Goal: Task Accomplishment & Management: Complete application form

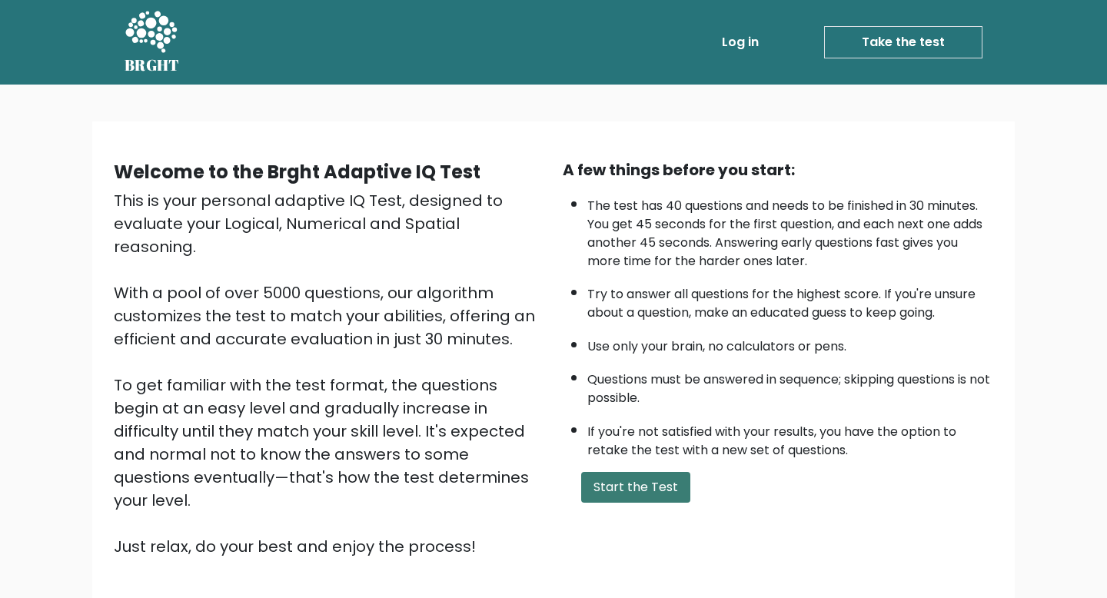
click at [612, 478] on button "Start the Test" at bounding box center [635, 487] width 109 height 31
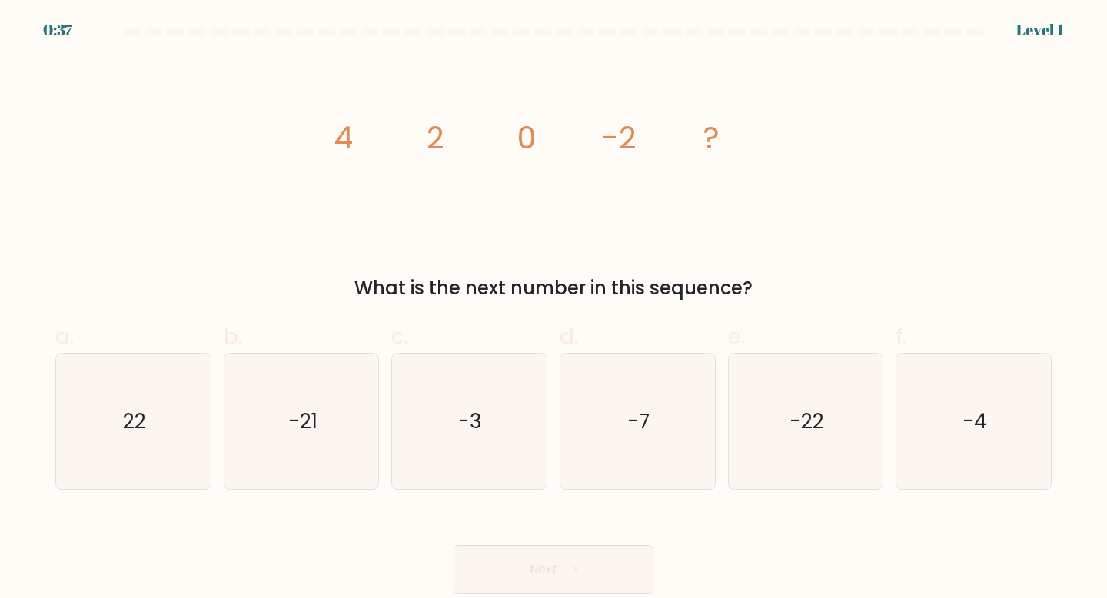
drag, startPoint x: 1096, startPoint y: 530, endPoint x: 572, endPoint y: 27, distance: 726.6
click at [1044, 499] on form at bounding box center [553, 311] width 1107 height 566
click at [964, 413] on text "-4" at bounding box center [974, 420] width 25 height 28
click at [554, 309] on input "f. -4" at bounding box center [553, 304] width 1 height 10
radio input "true"
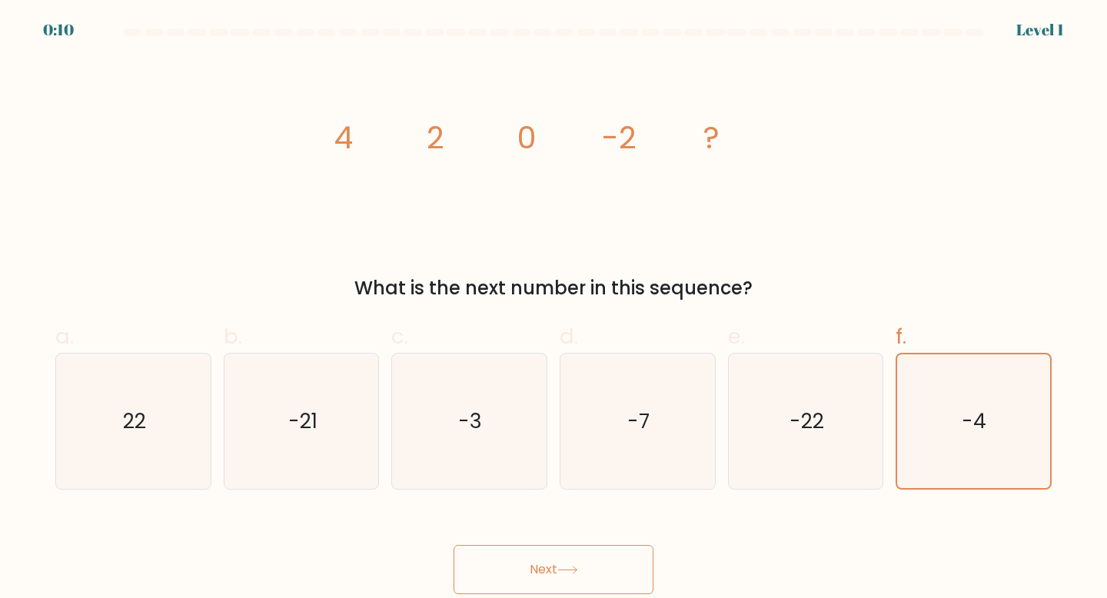
click at [612, 563] on button "Next" at bounding box center [553, 569] width 200 height 49
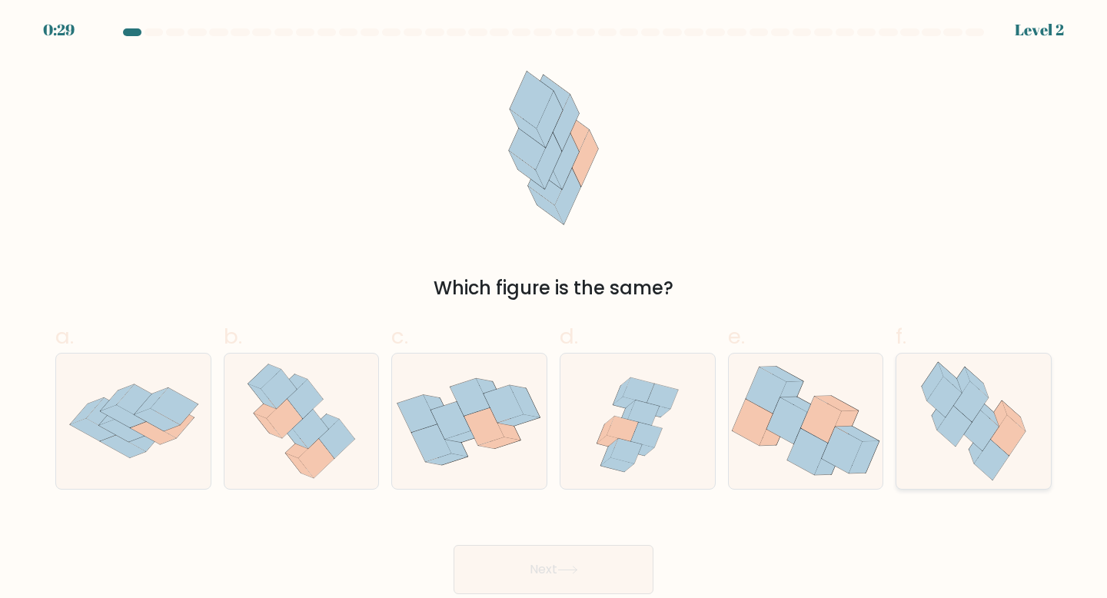
click at [1004, 412] on icon at bounding box center [996, 419] width 22 height 38
click at [554, 309] on input "f." at bounding box center [553, 304] width 1 height 10
radio input "true"
click at [552, 585] on button "Next" at bounding box center [553, 569] width 200 height 49
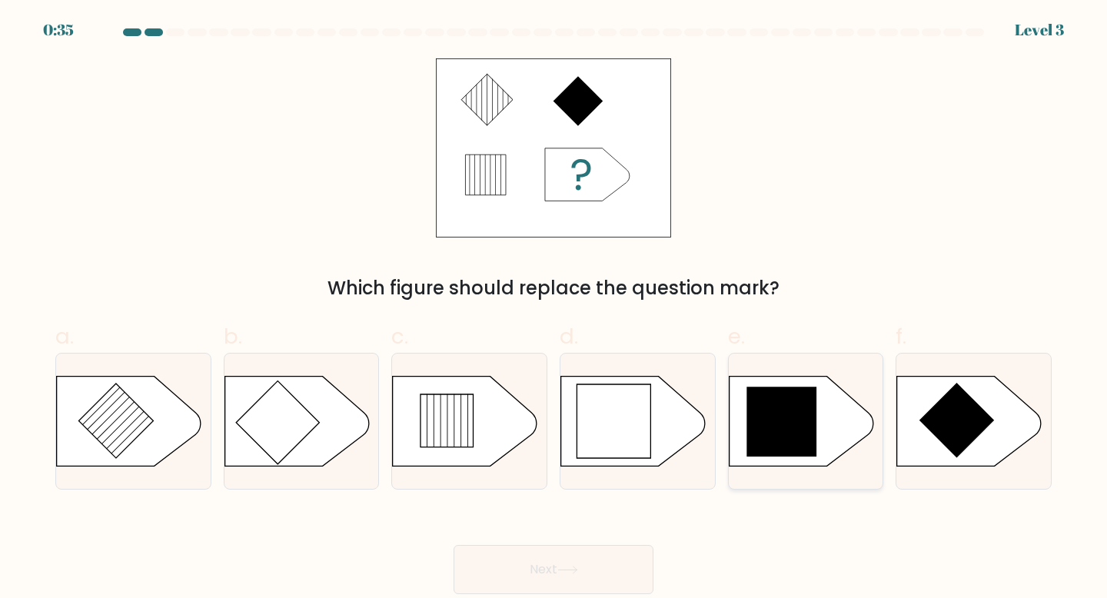
click at [778, 434] on icon at bounding box center [781, 422] width 70 height 70
click at [554, 309] on input "e." at bounding box center [553, 304] width 1 height 10
radio input "true"
click at [561, 569] on icon at bounding box center [567, 570] width 21 height 8
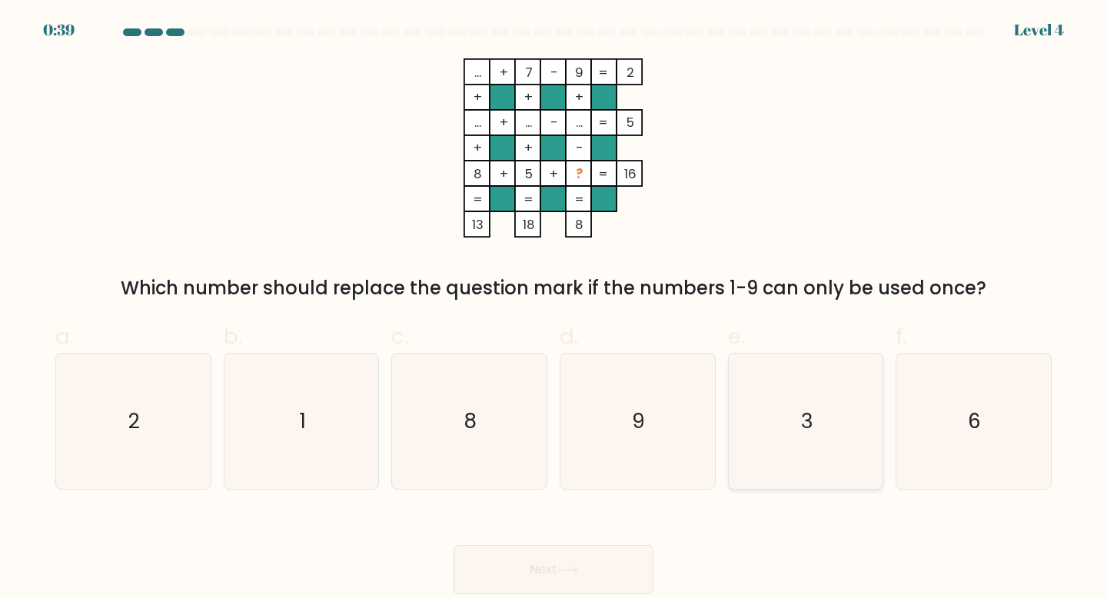
click at [793, 429] on icon "3" at bounding box center [806, 421] width 136 height 136
click at [554, 309] on input "e. 3" at bounding box center [553, 304] width 1 height 10
radio input "true"
click at [609, 571] on button "Next" at bounding box center [553, 569] width 200 height 49
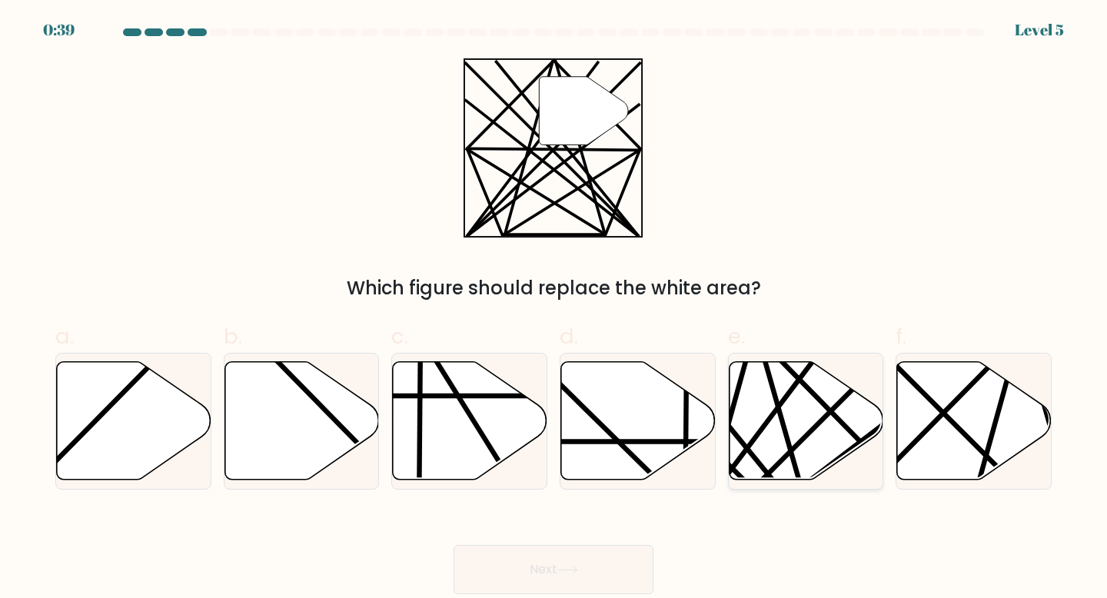
click at [776, 429] on icon at bounding box center [805, 420] width 154 height 118
click at [554, 309] on input "e." at bounding box center [553, 304] width 1 height 10
radio input "true"
click at [568, 571] on icon at bounding box center [567, 570] width 21 height 8
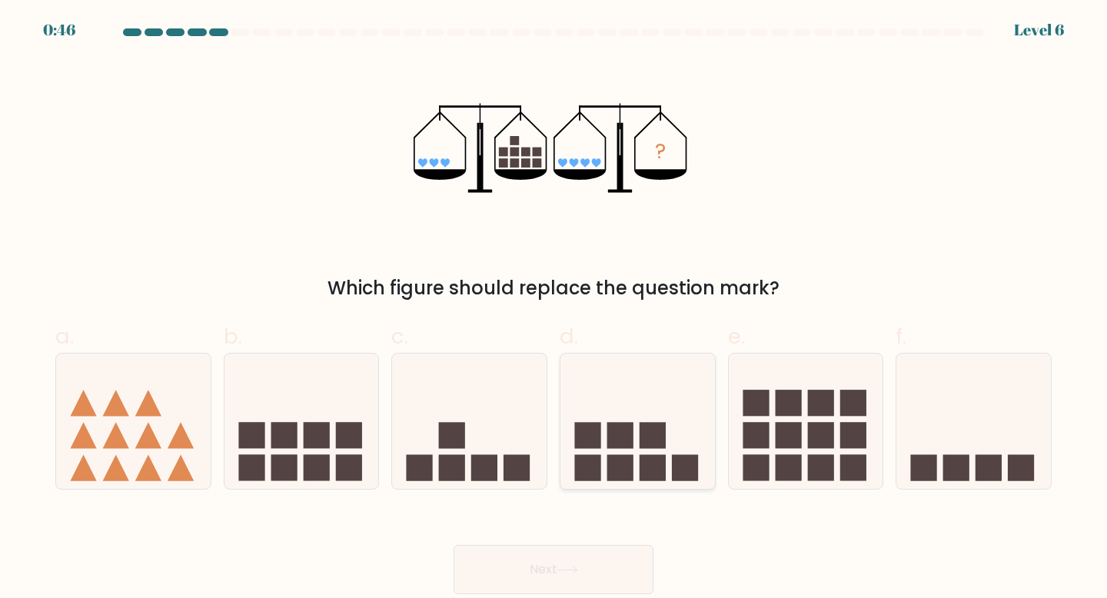
click at [625, 413] on icon at bounding box center [637, 421] width 154 height 128
click at [554, 309] on input "d." at bounding box center [553, 304] width 1 height 10
radio input "true"
click at [564, 566] on icon at bounding box center [567, 570] width 21 height 8
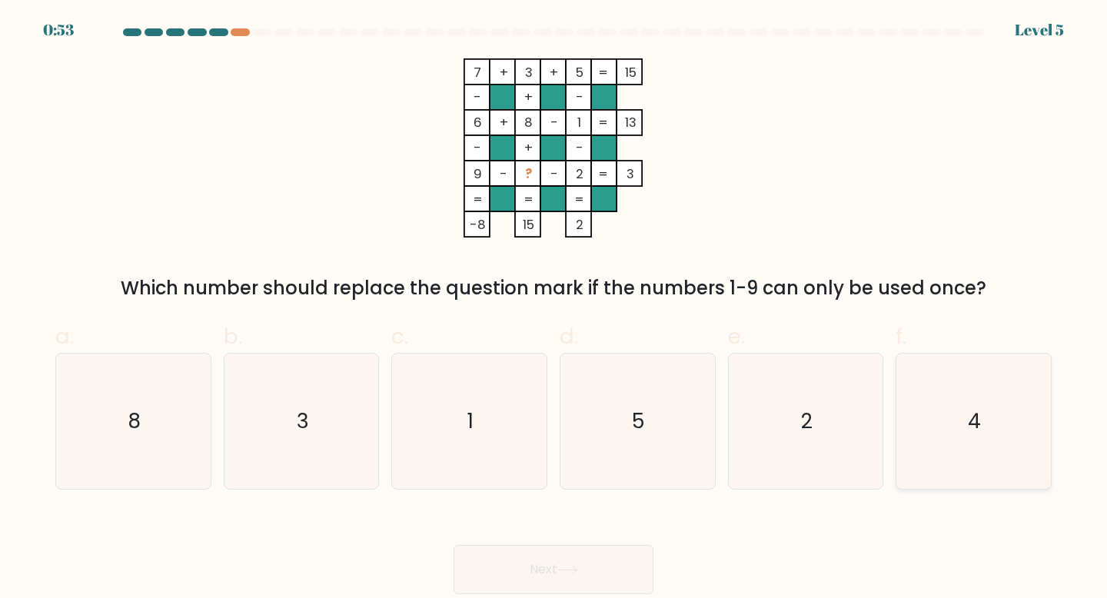
click at [955, 435] on icon "4" at bounding box center [973, 421] width 136 height 136
click at [554, 309] on input "f. 4" at bounding box center [553, 304] width 1 height 10
radio input "true"
click at [502, 583] on button "Next" at bounding box center [553, 569] width 200 height 49
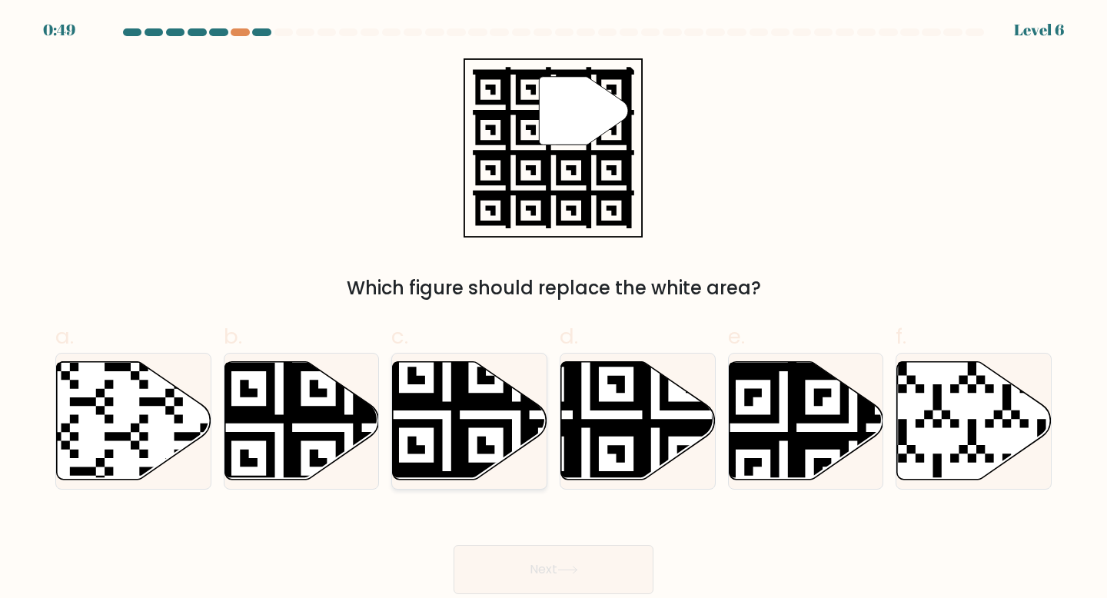
click at [466, 392] on icon at bounding box center [517, 484] width 280 height 280
click at [553, 309] on input "c." at bounding box center [553, 304] width 1 height 10
radio input "true"
click at [566, 563] on button "Next" at bounding box center [553, 569] width 200 height 49
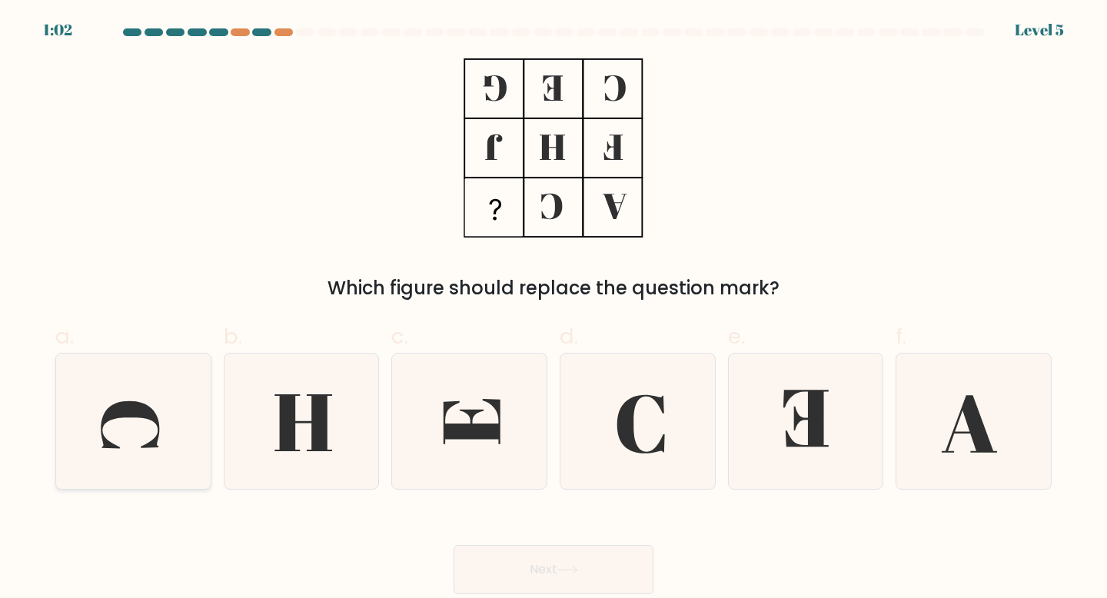
click at [163, 406] on icon at bounding box center [133, 421] width 136 height 136
click at [553, 309] on input "a." at bounding box center [553, 304] width 1 height 10
radio input "true"
click at [556, 556] on button "Next" at bounding box center [553, 569] width 200 height 49
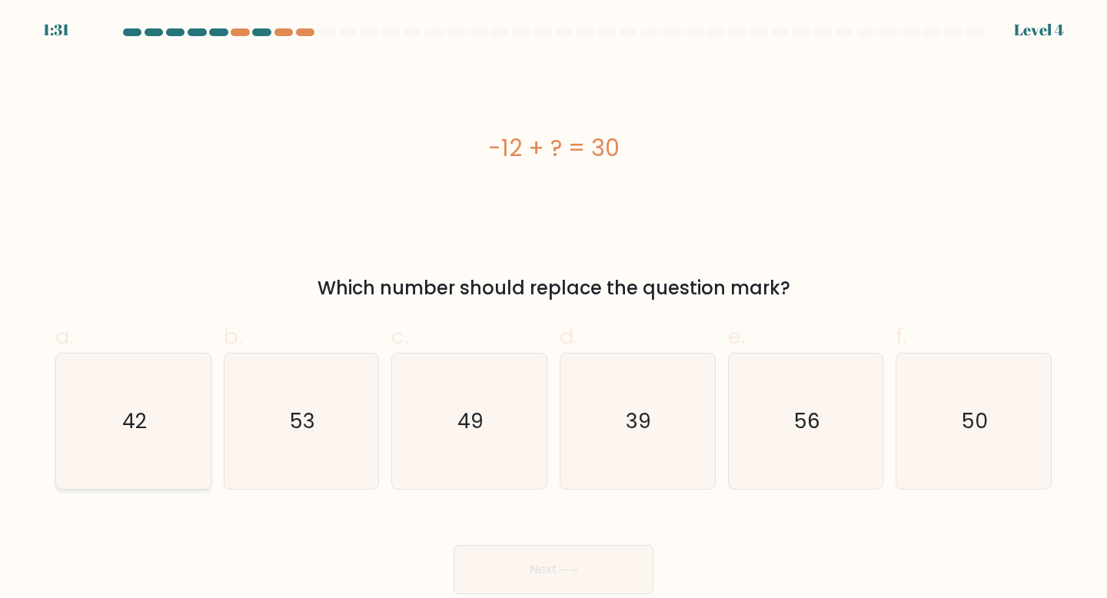
click at [124, 436] on icon "42" at bounding box center [133, 421] width 136 height 136
click at [553, 309] on input "a. 42" at bounding box center [553, 304] width 1 height 10
radio input "true"
click at [530, 579] on button "Next" at bounding box center [553, 569] width 200 height 49
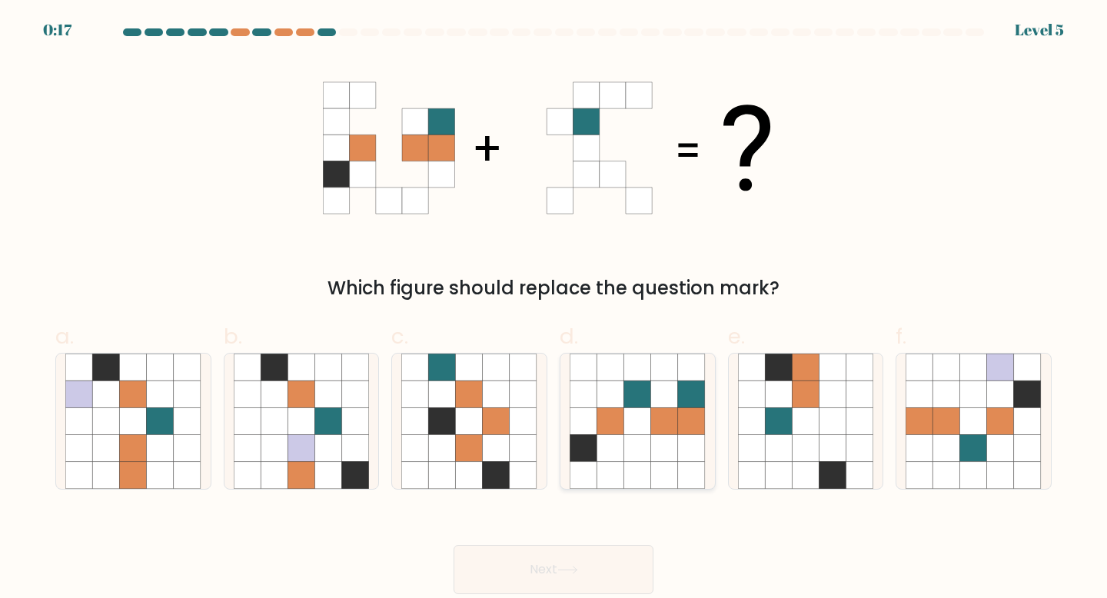
click at [630, 452] on icon at bounding box center [637, 448] width 27 height 27
click at [554, 309] on input "d." at bounding box center [553, 304] width 1 height 10
radio input "true"
click at [579, 582] on button "Next" at bounding box center [553, 569] width 200 height 49
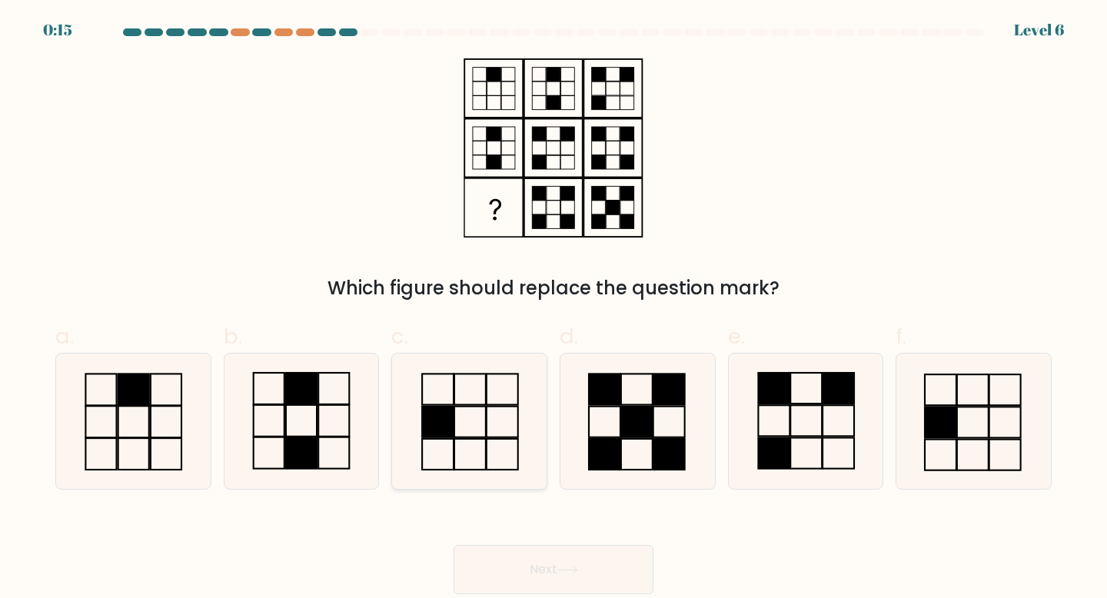
click at [492, 443] on icon at bounding box center [469, 421] width 136 height 136
click at [553, 309] on input "c." at bounding box center [553, 304] width 1 height 10
radio input "true"
click at [574, 562] on button "Next" at bounding box center [553, 569] width 200 height 49
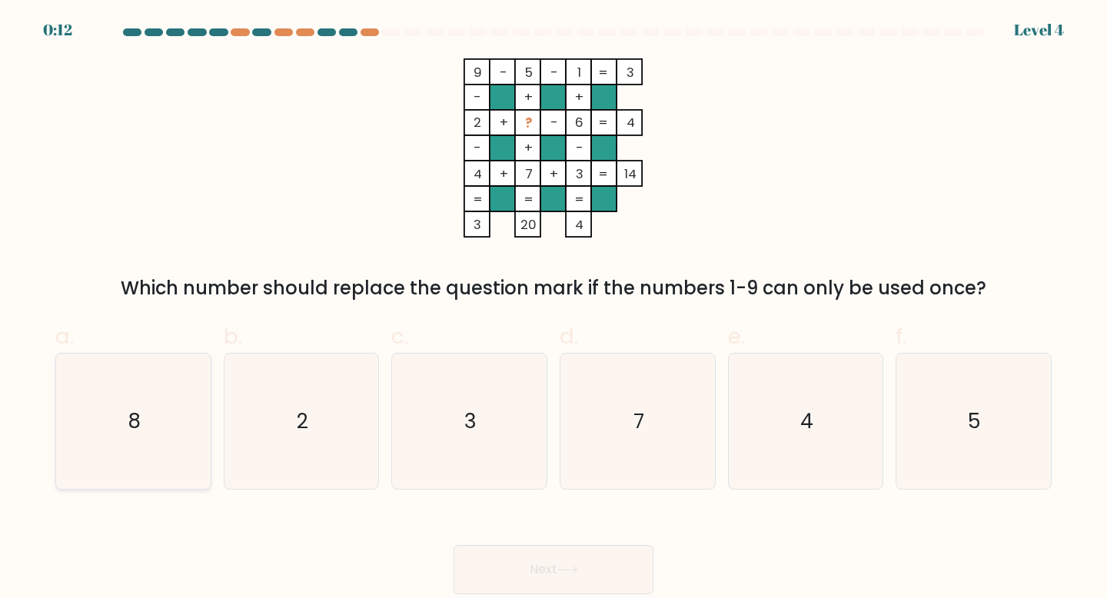
click at [141, 397] on icon "8" at bounding box center [133, 421] width 136 height 136
click at [553, 309] on input "a. 8" at bounding box center [553, 304] width 1 height 10
radio input "true"
click at [506, 556] on button "Next" at bounding box center [553, 569] width 200 height 49
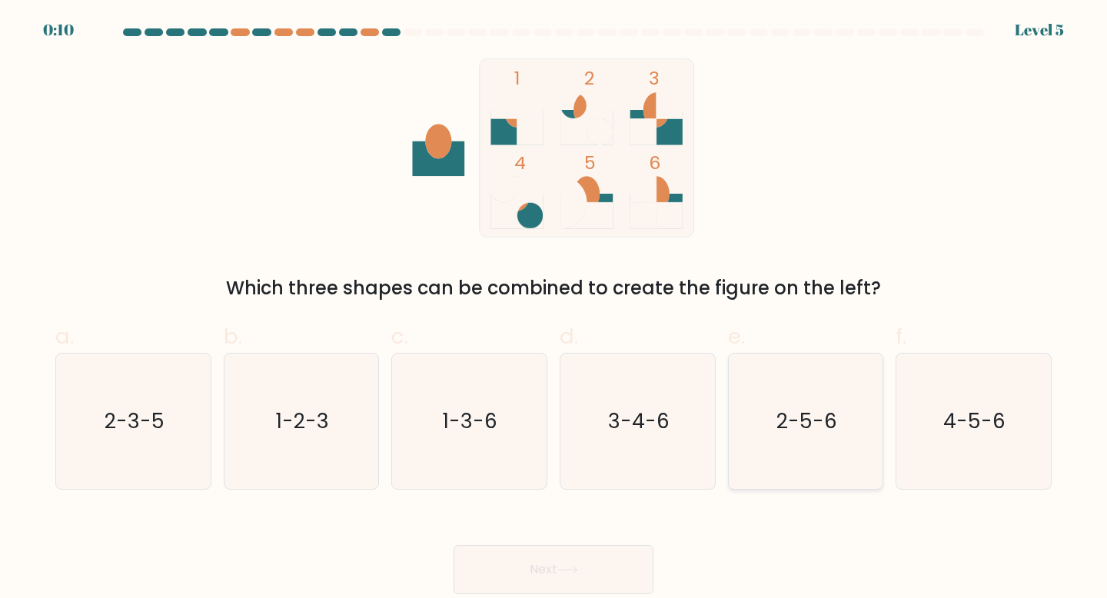
click at [789, 428] on text "2-5-6" at bounding box center [806, 420] width 61 height 28
click at [554, 309] on input "e. 2-5-6" at bounding box center [553, 304] width 1 height 10
radio input "true"
click at [536, 569] on button "Next" at bounding box center [553, 569] width 200 height 49
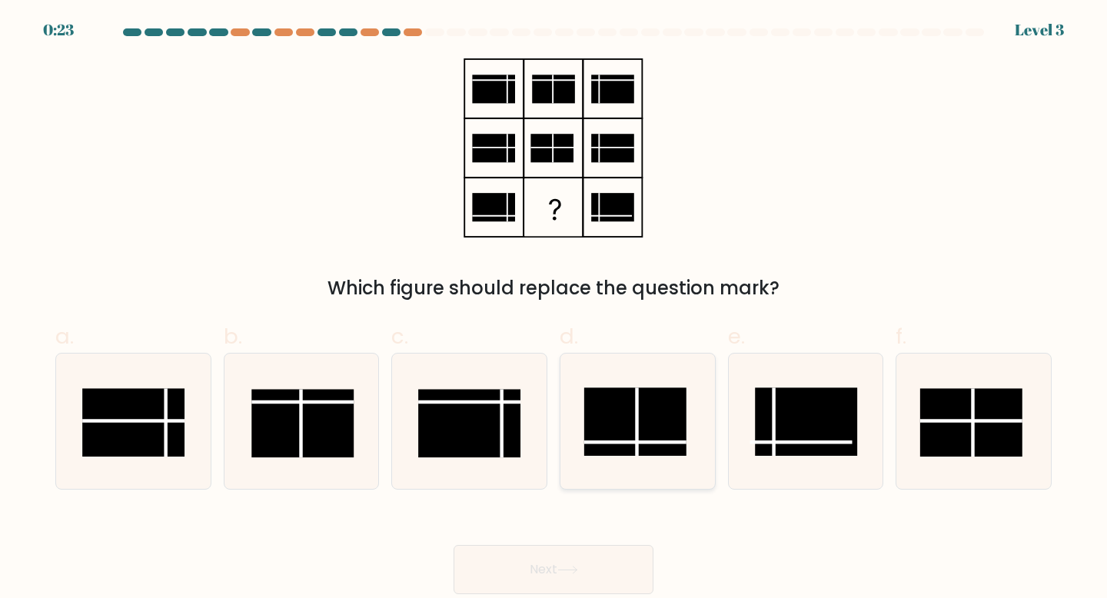
click at [626, 403] on rect at bounding box center [635, 421] width 102 height 68
click at [554, 309] on input "d." at bounding box center [553, 304] width 1 height 10
radio input "true"
click at [535, 575] on button "Next" at bounding box center [553, 569] width 200 height 49
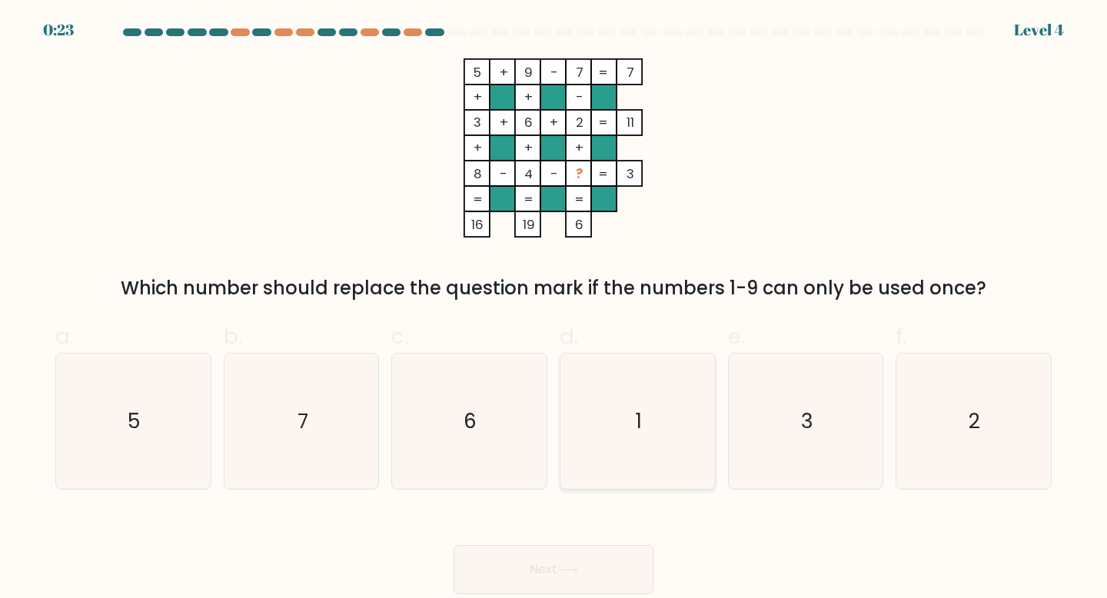
click at [614, 400] on icon "1" at bounding box center [637, 421] width 136 height 136
click at [554, 309] on input "d. 1" at bounding box center [553, 304] width 1 height 10
radio input "true"
click at [584, 569] on button "Next" at bounding box center [553, 569] width 200 height 49
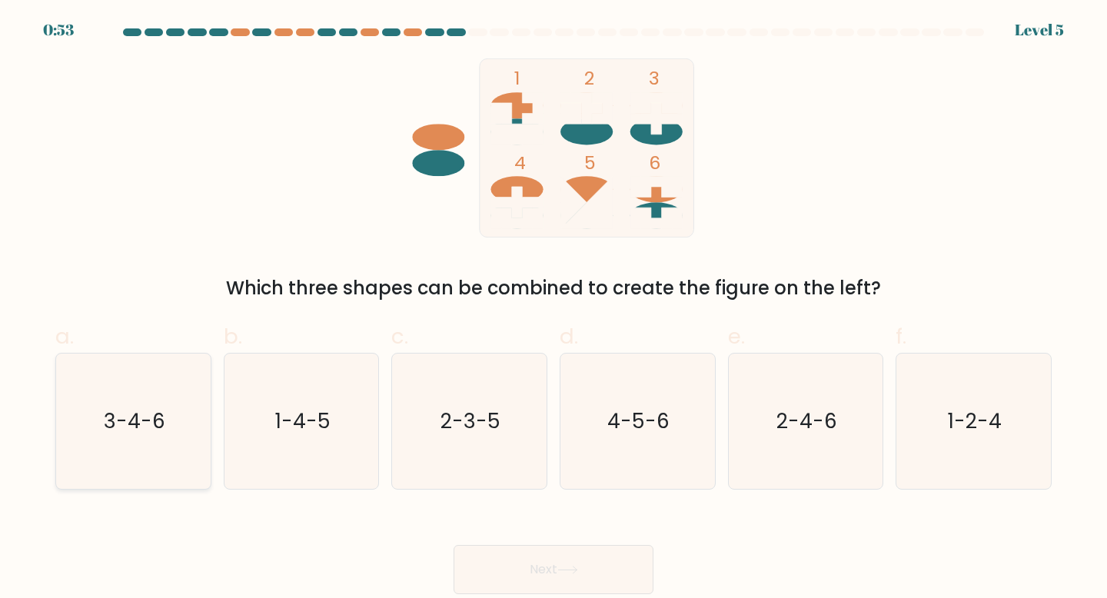
click at [111, 430] on text "3-4-6" at bounding box center [134, 420] width 61 height 28
click at [553, 309] on input "a. 3-4-6" at bounding box center [553, 304] width 1 height 10
radio input "true"
click at [512, 582] on button "Next" at bounding box center [553, 569] width 200 height 49
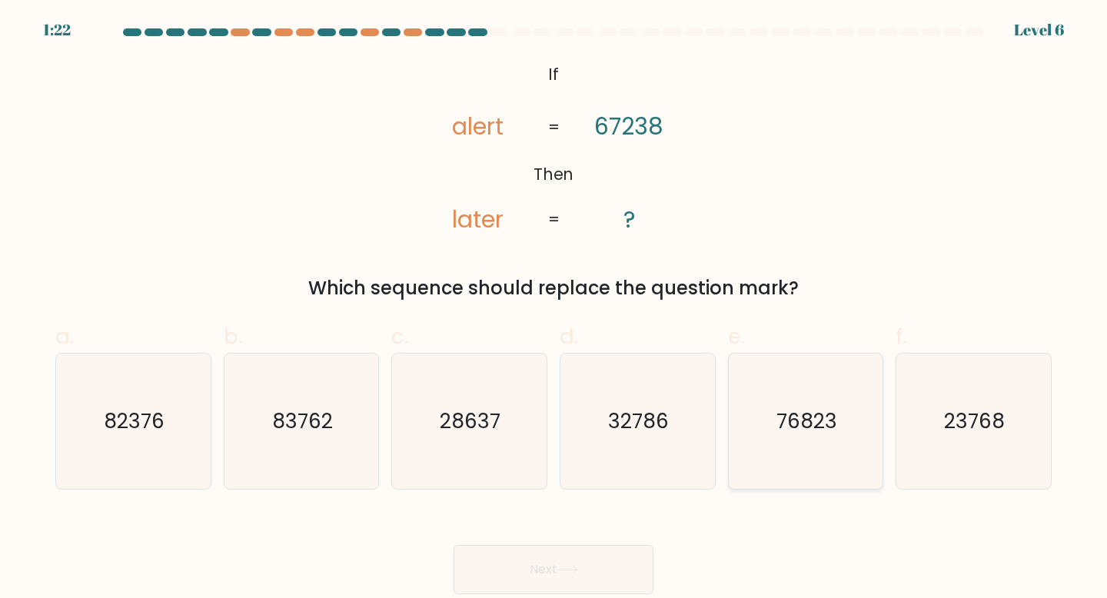
click at [833, 453] on icon "76823" at bounding box center [806, 421] width 136 height 136
click at [554, 309] on input "e. 76823" at bounding box center [553, 304] width 1 height 10
radio input "true"
click at [604, 552] on button "Next" at bounding box center [553, 569] width 200 height 49
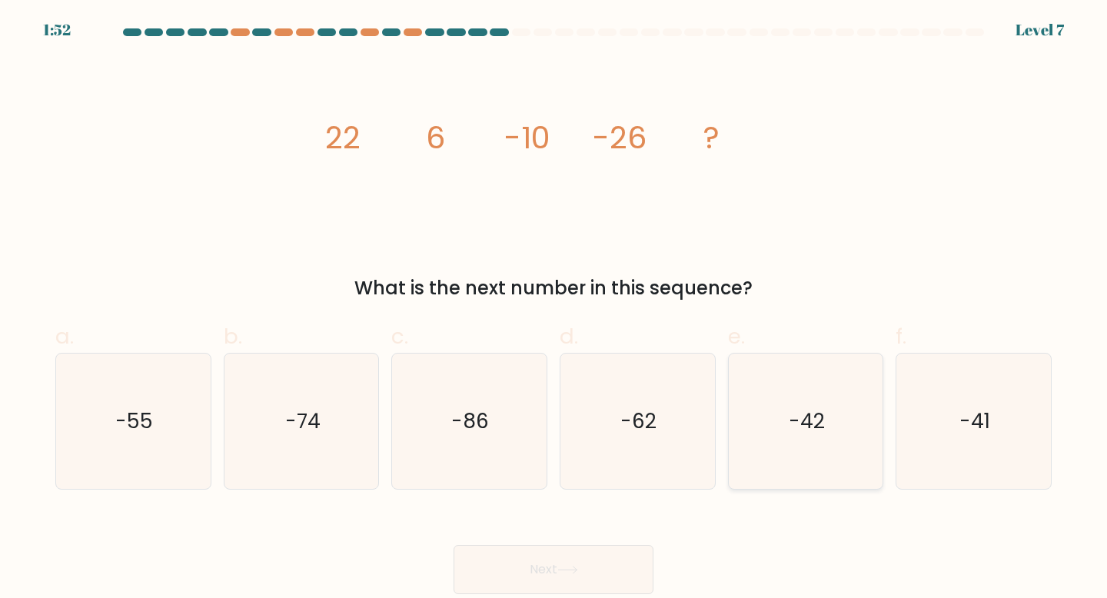
click at [820, 384] on icon "-42" at bounding box center [806, 421] width 136 height 136
click at [554, 309] on input "e. -42" at bounding box center [553, 304] width 1 height 10
radio input "true"
click at [578, 576] on button "Next" at bounding box center [553, 569] width 200 height 49
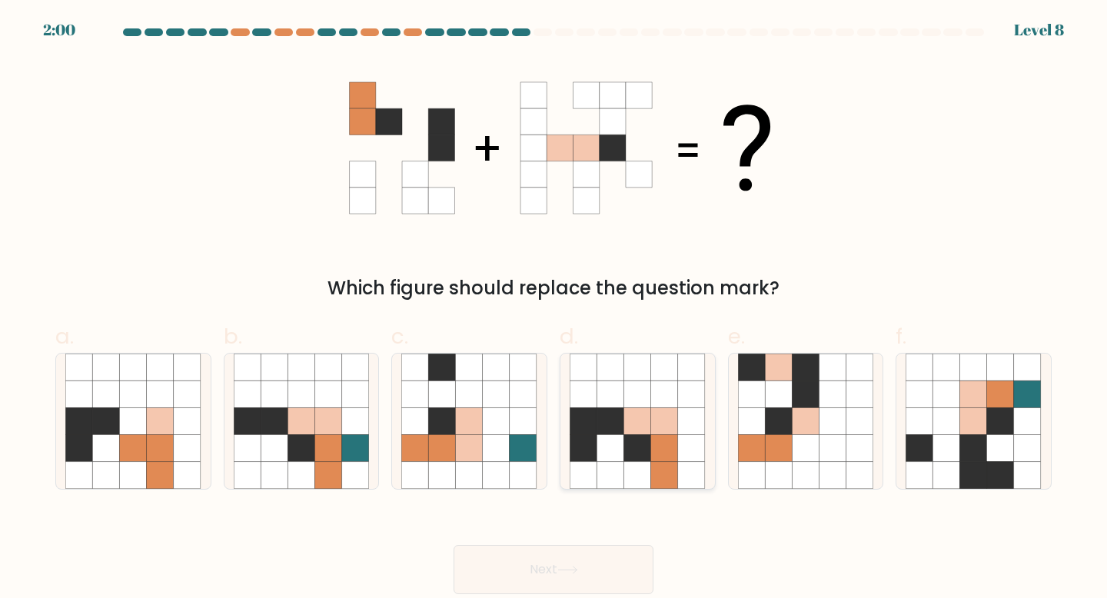
click at [606, 429] on icon at bounding box center [610, 420] width 27 height 27
click at [554, 309] on input "d." at bounding box center [553, 304] width 1 height 10
radio input "true"
click at [572, 570] on icon at bounding box center [567, 570] width 21 height 8
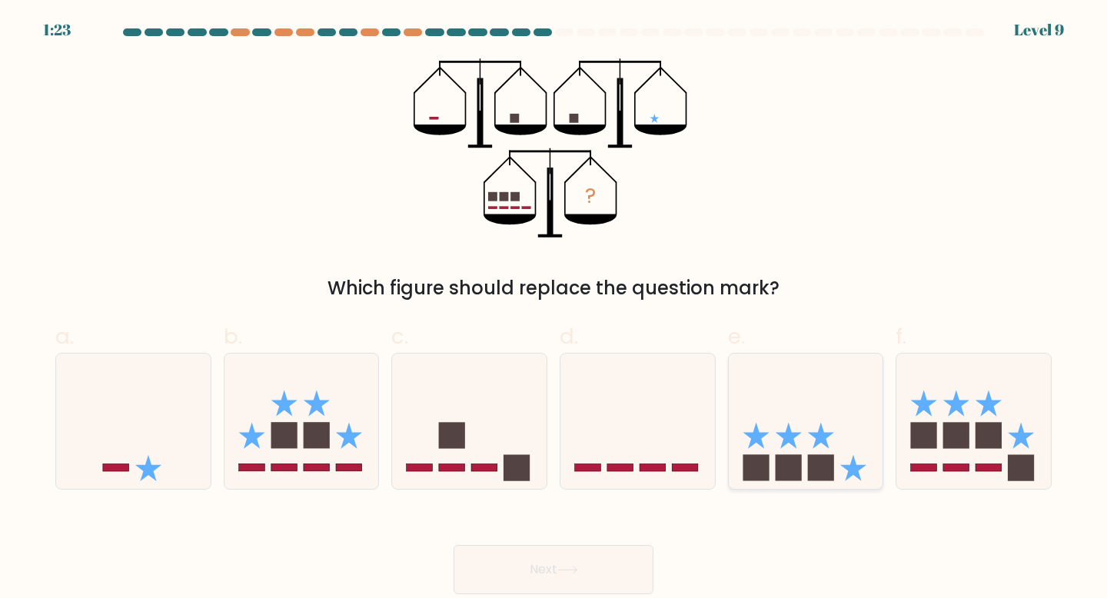
click at [811, 419] on icon at bounding box center [805, 421] width 154 height 128
click at [554, 309] on input "e." at bounding box center [553, 304] width 1 height 10
radio input "true"
click at [569, 573] on icon at bounding box center [567, 570] width 21 height 8
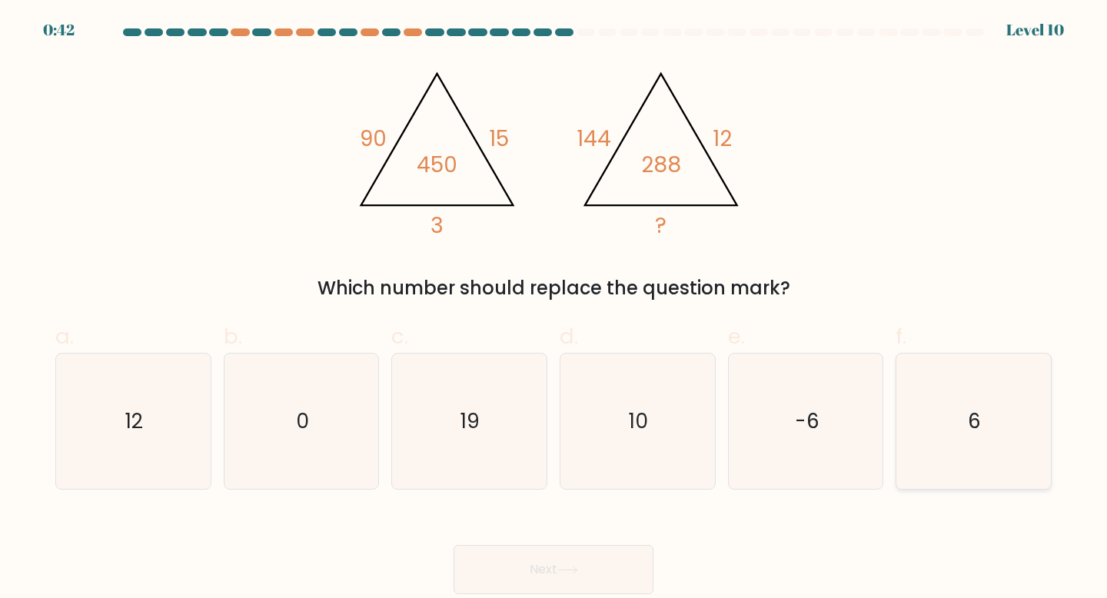
click at [964, 437] on icon "6" at bounding box center [973, 421] width 136 height 136
click at [554, 309] on input "f. 6" at bounding box center [553, 304] width 1 height 10
radio input "true"
click at [551, 563] on button "Next" at bounding box center [553, 569] width 200 height 49
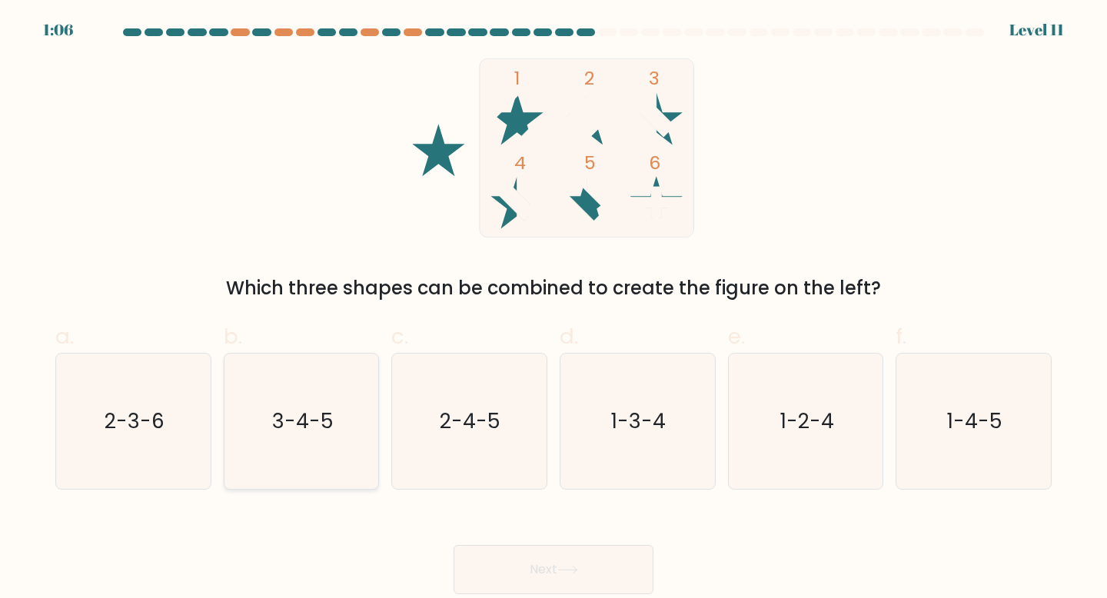
click at [289, 437] on icon "3-4-5" at bounding box center [302, 421] width 136 height 136
click at [553, 309] on input "b. 3-4-5" at bounding box center [553, 304] width 1 height 10
radio input "true"
click at [504, 549] on button "Next" at bounding box center [553, 569] width 200 height 49
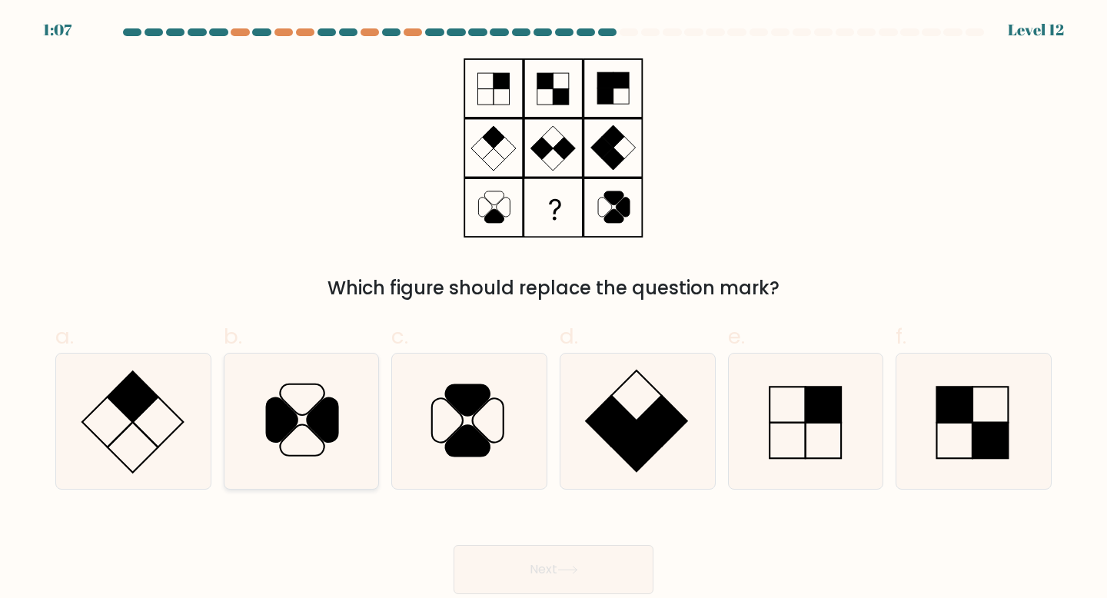
click at [264, 410] on icon at bounding box center [302, 421] width 136 height 136
click at [553, 309] on input "b." at bounding box center [553, 304] width 1 height 10
radio input "true"
click at [504, 566] on button "Next" at bounding box center [553, 569] width 200 height 49
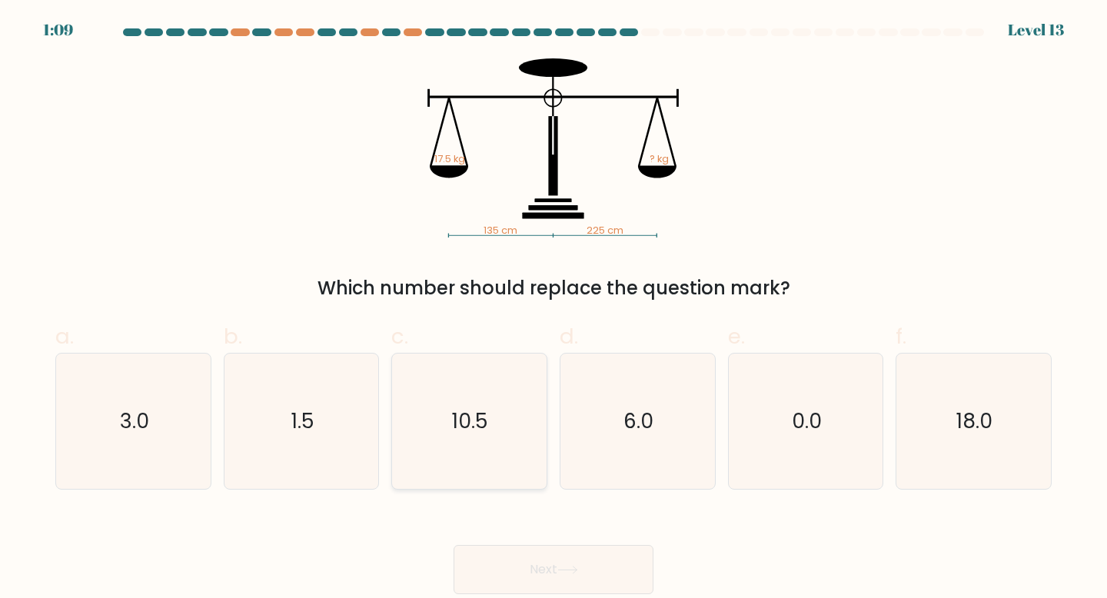
click at [440, 423] on icon "10.5" at bounding box center [469, 421] width 136 height 136
click at [553, 309] on input "c. 10.5" at bounding box center [553, 304] width 1 height 10
radio input "true"
click at [575, 566] on button "Next" at bounding box center [553, 569] width 200 height 49
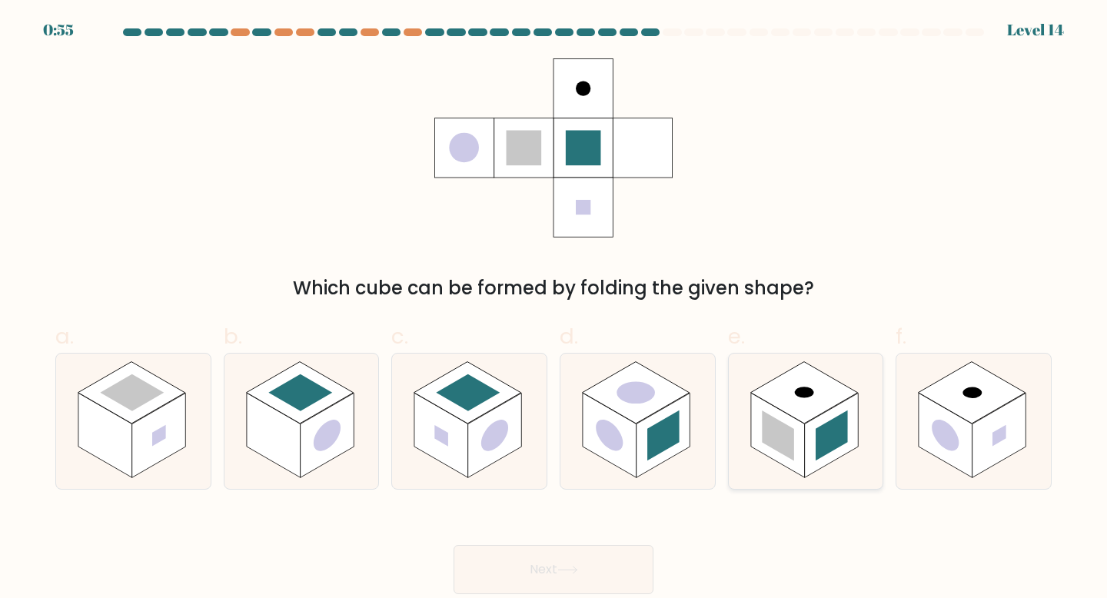
click at [841, 466] on icon at bounding box center [805, 421] width 154 height 136
click at [554, 309] on input "e." at bounding box center [553, 304] width 1 height 10
radio input "true"
click at [620, 556] on button "Next" at bounding box center [553, 569] width 200 height 49
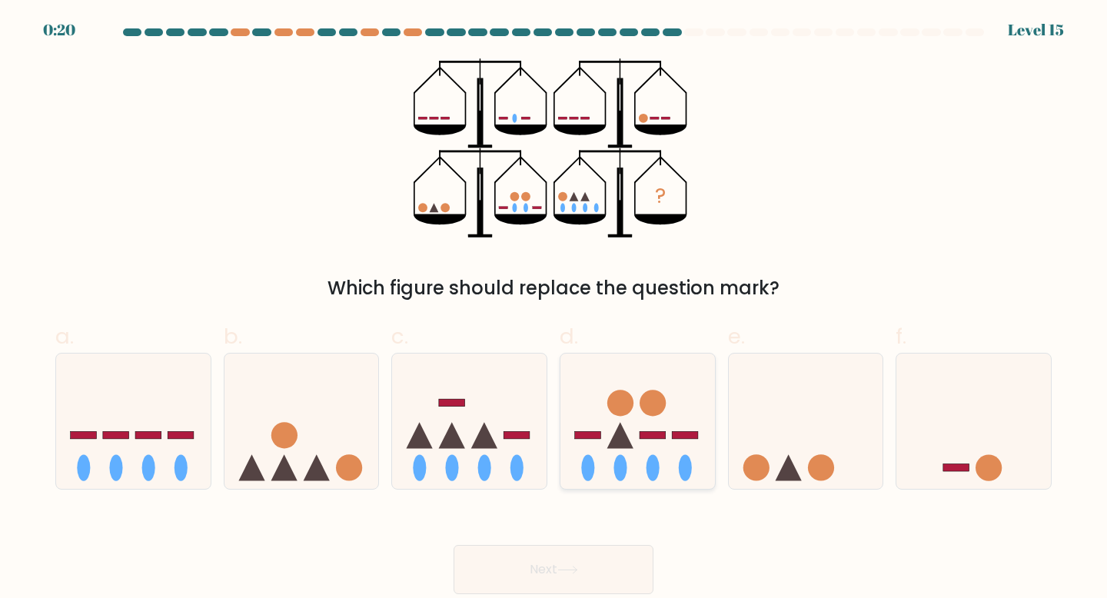
click at [628, 450] on icon at bounding box center [637, 421] width 154 height 128
click at [554, 309] on input "d." at bounding box center [553, 304] width 1 height 10
radio input "true"
click at [438, 441] on icon at bounding box center [469, 421] width 154 height 128
click at [553, 309] on input "c." at bounding box center [553, 304] width 1 height 10
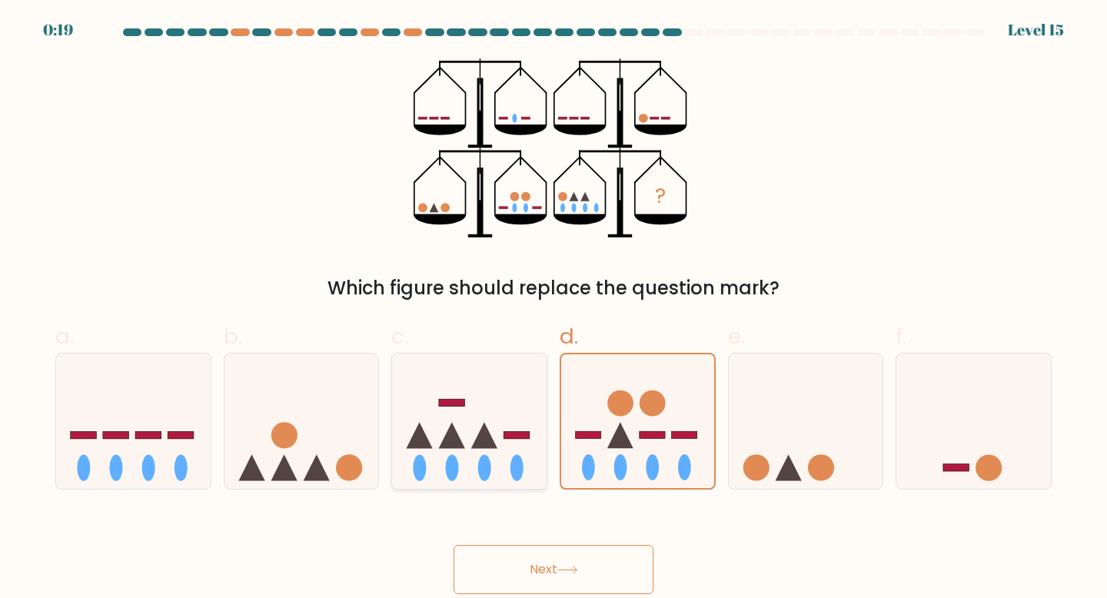
radio input "true"
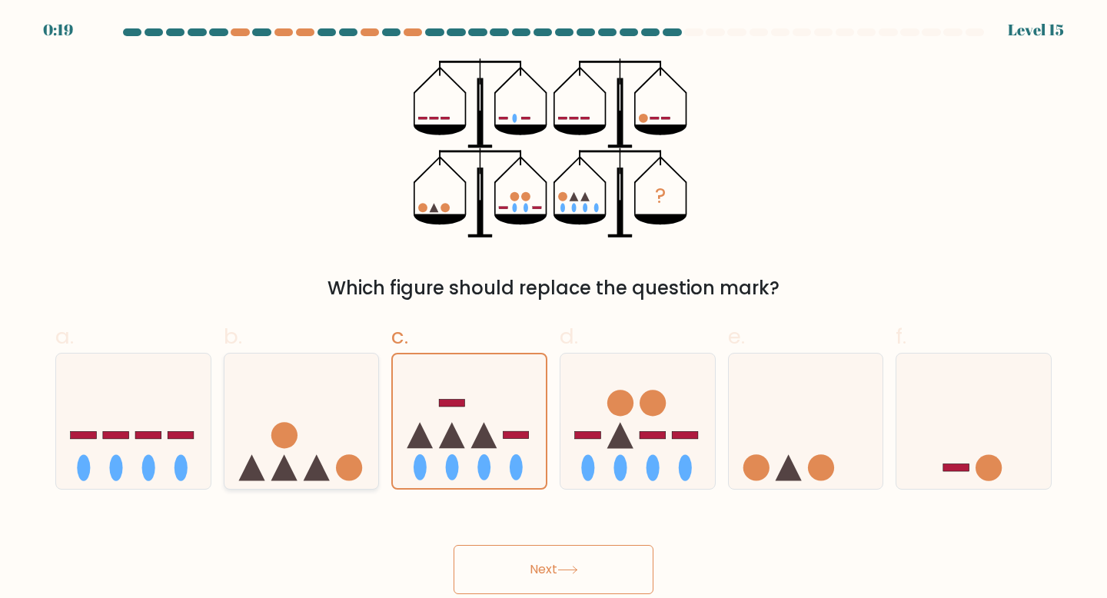
click at [332, 450] on icon at bounding box center [301, 421] width 154 height 128
click at [553, 309] on input "b." at bounding box center [553, 304] width 1 height 10
radio input "true"
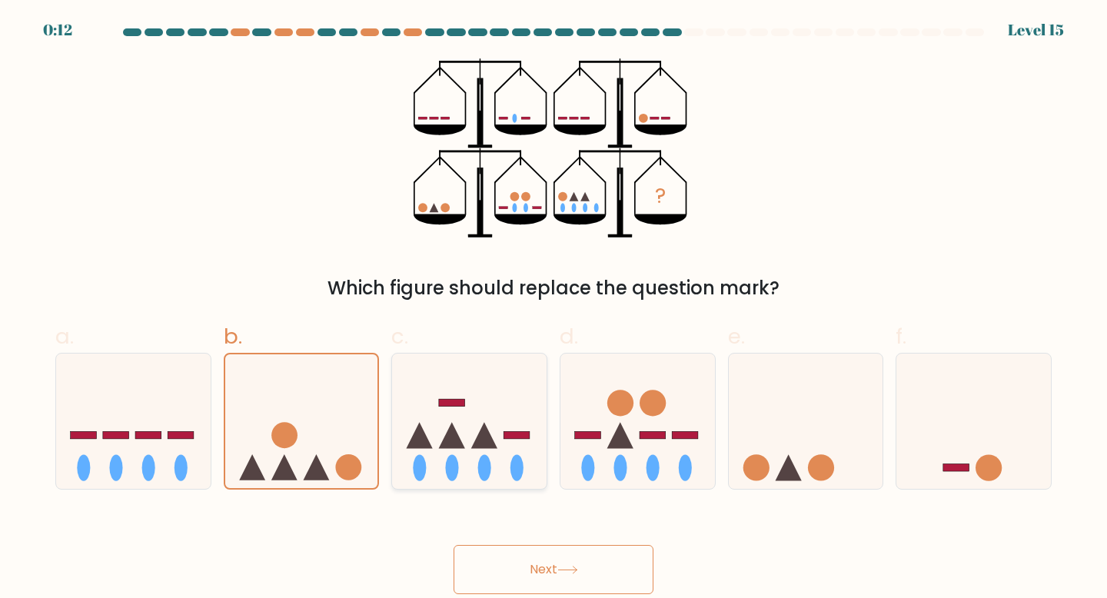
click at [468, 430] on icon at bounding box center [469, 421] width 154 height 128
click at [553, 309] on input "c." at bounding box center [553, 304] width 1 height 10
radio input "true"
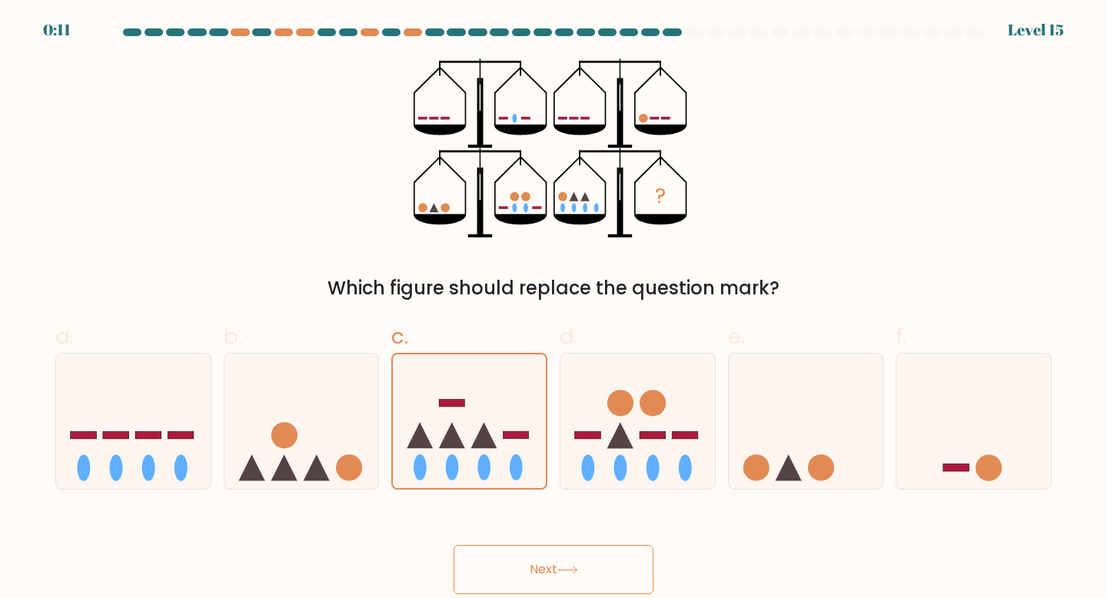
click at [565, 558] on button "Next" at bounding box center [553, 569] width 200 height 49
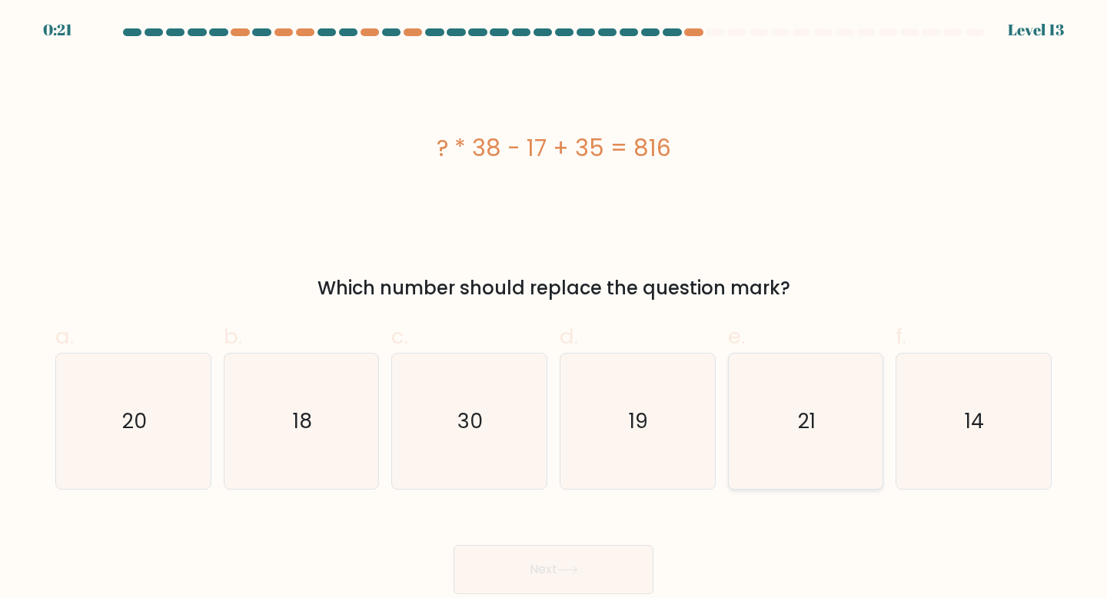
click at [850, 386] on icon "21" at bounding box center [806, 421] width 136 height 136
click at [554, 309] on input "e. 21" at bounding box center [553, 304] width 1 height 10
radio input "true"
click at [565, 573] on icon at bounding box center [567, 570] width 21 height 8
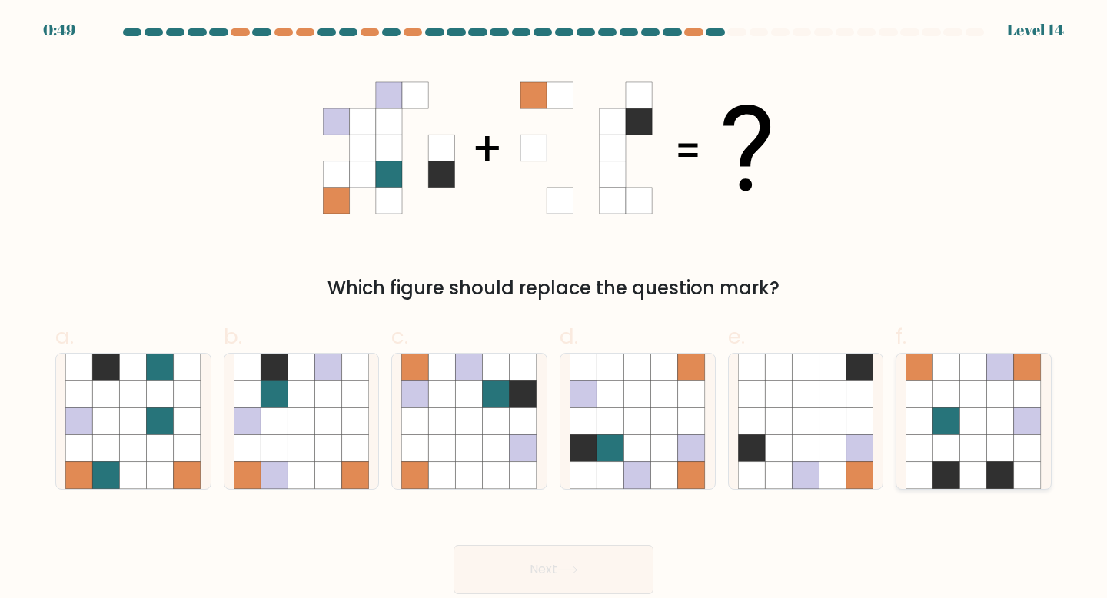
click at [947, 453] on icon at bounding box center [946, 448] width 27 height 27
click at [554, 309] on input "f." at bounding box center [553, 304] width 1 height 10
radio input "true"
click at [526, 575] on button "Next" at bounding box center [553, 569] width 200 height 49
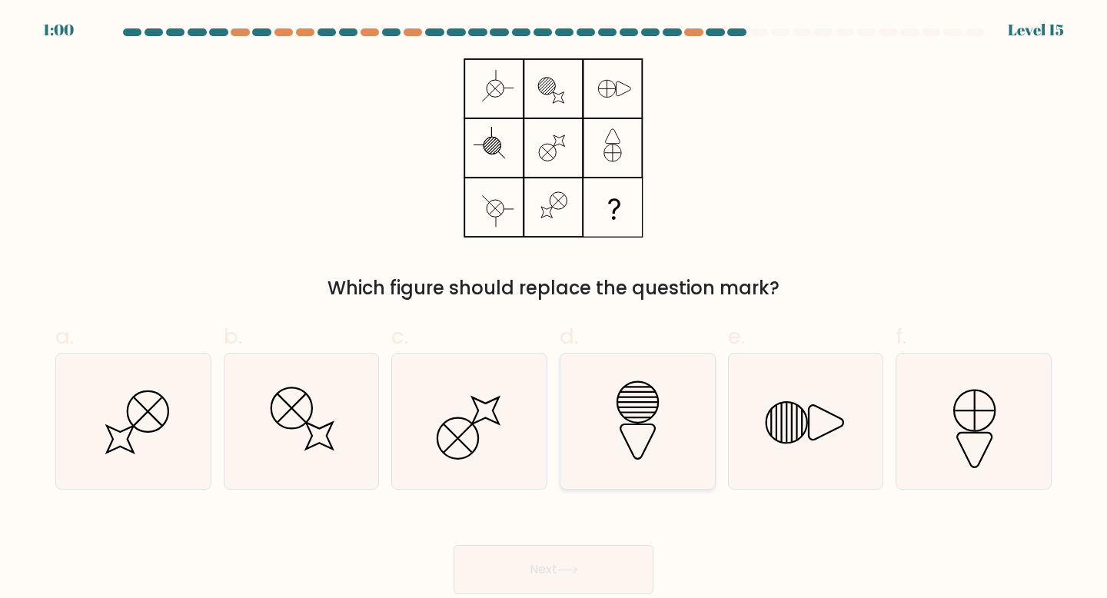
click at [627, 433] on icon at bounding box center [637, 421] width 136 height 136
click at [554, 309] on input "d." at bounding box center [553, 304] width 1 height 10
radio input "true"
click at [565, 571] on icon at bounding box center [567, 570] width 21 height 8
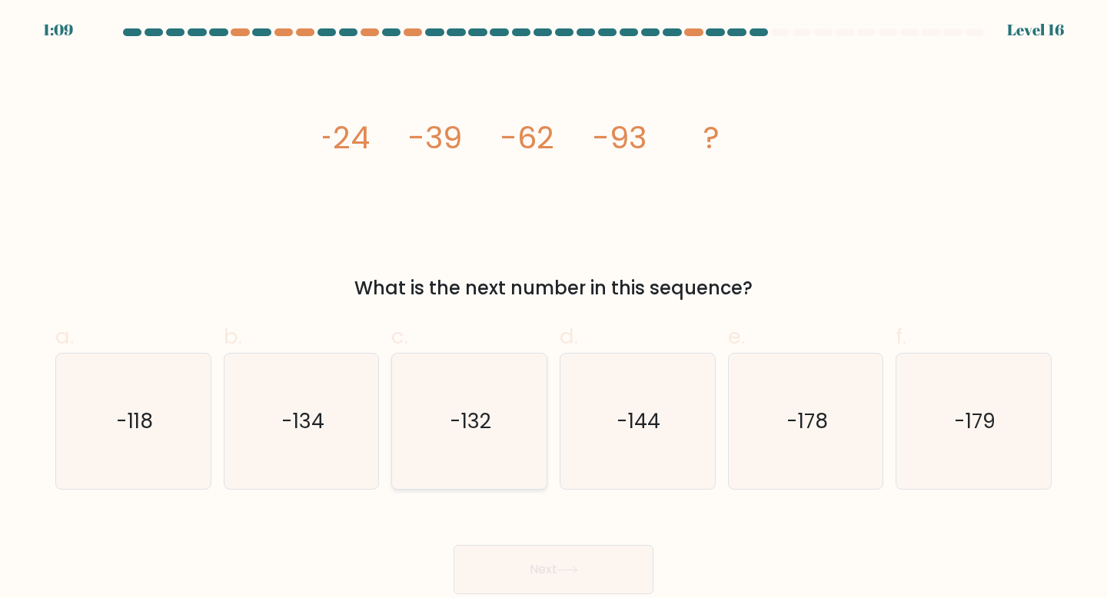
click at [433, 437] on icon "-132" at bounding box center [469, 421] width 136 height 136
click at [553, 309] on input "c. -132" at bounding box center [553, 304] width 1 height 10
radio input "true"
click at [526, 569] on button "Next" at bounding box center [553, 569] width 200 height 49
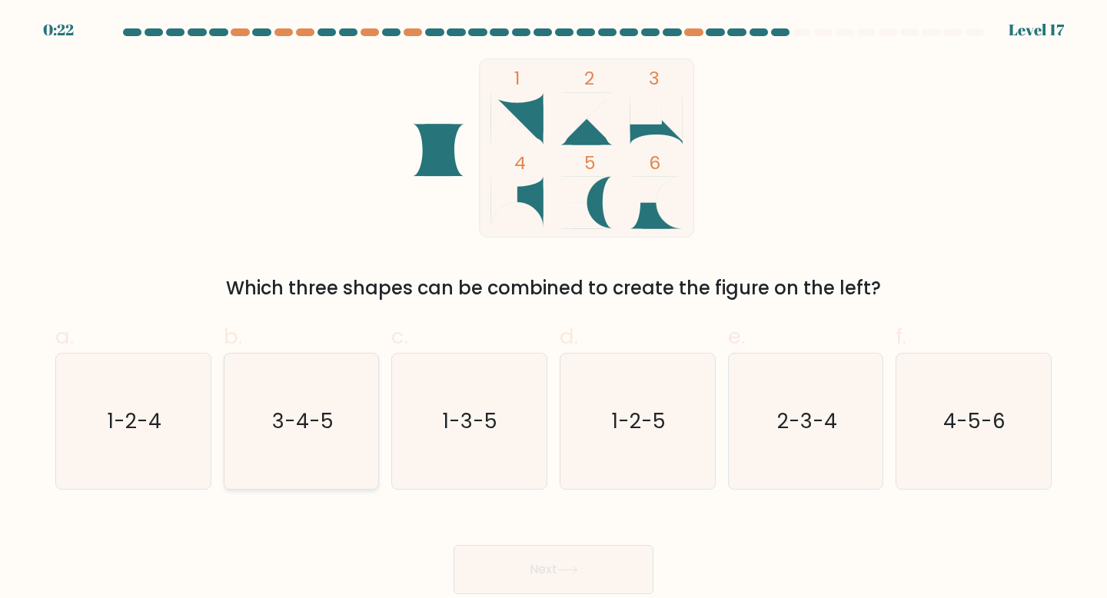
click at [340, 393] on icon "3-4-5" at bounding box center [302, 421] width 136 height 136
click at [553, 309] on input "b. 3-4-5" at bounding box center [553, 304] width 1 height 10
radio input "true"
click at [549, 559] on button "Next" at bounding box center [553, 569] width 200 height 49
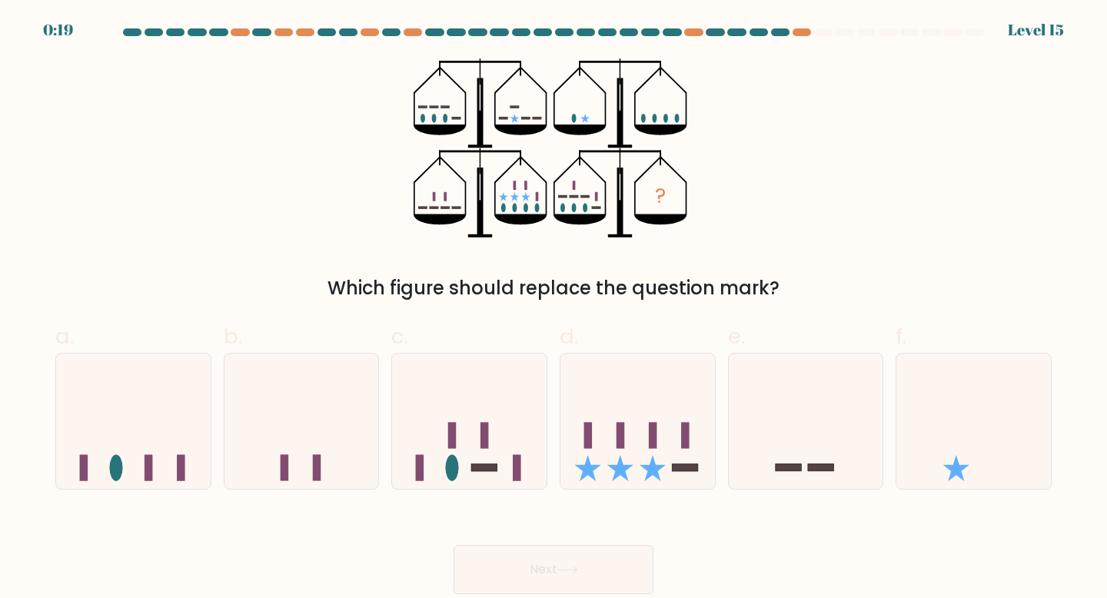
click at [553, 563] on button "Next" at bounding box center [553, 569] width 200 height 49
click at [486, 421] on icon at bounding box center [469, 421] width 154 height 128
click at [553, 309] on input "c." at bounding box center [553, 304] width 1 height 10
radio input "true"
click at [552, 571] on button "Next" at bounding box center [553, 569] width 200 height 49
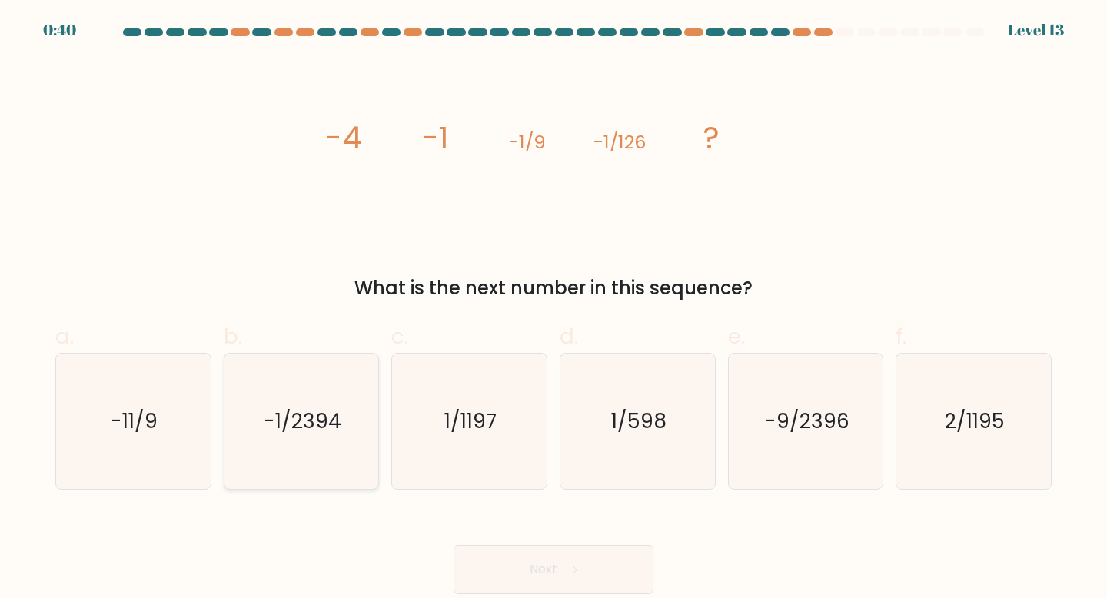
click at [269, 479] on icon "-1/2394" at bounding box center [302, 421] width 136 height 136
click at [553, 309] on input "b. -1/2394" at bounding box center [553, 304] width 1 height 10
radio input "true"
click at [529, 553] on button "Next" at bounding box center [553, 569] width 200 height 49
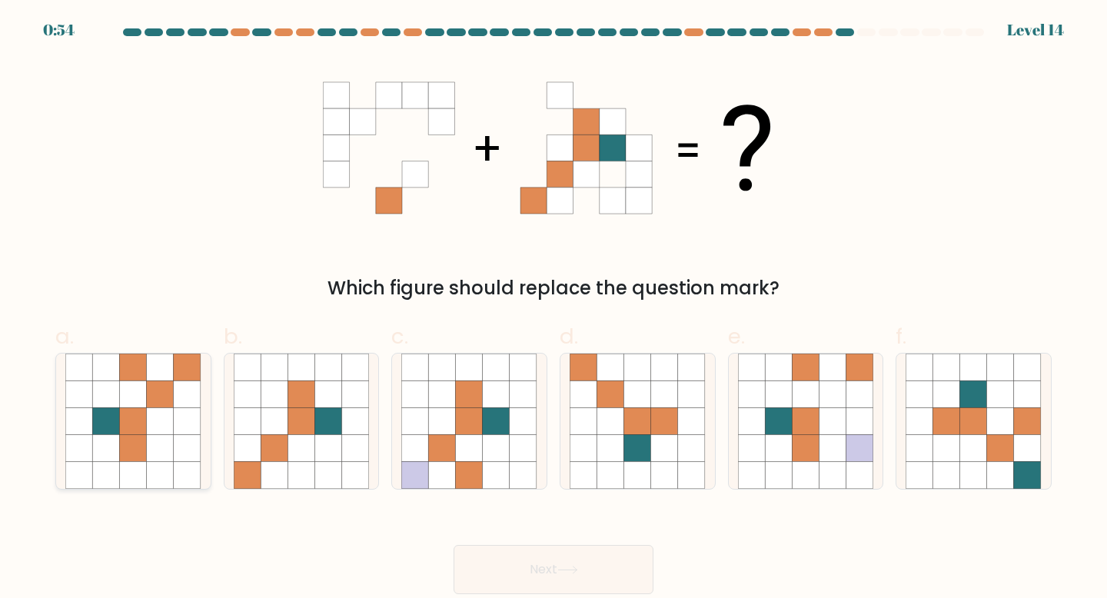
click at [125, 411] on icon at bounding box center [133, 420] width 27 height 27
click at [553, 309] on input "a." at bounding box center [553, 304] width 1 height 10
radio input "true"
click at [567, 565] on button "Next" at bounding box center [553, 569] width 200 height 49
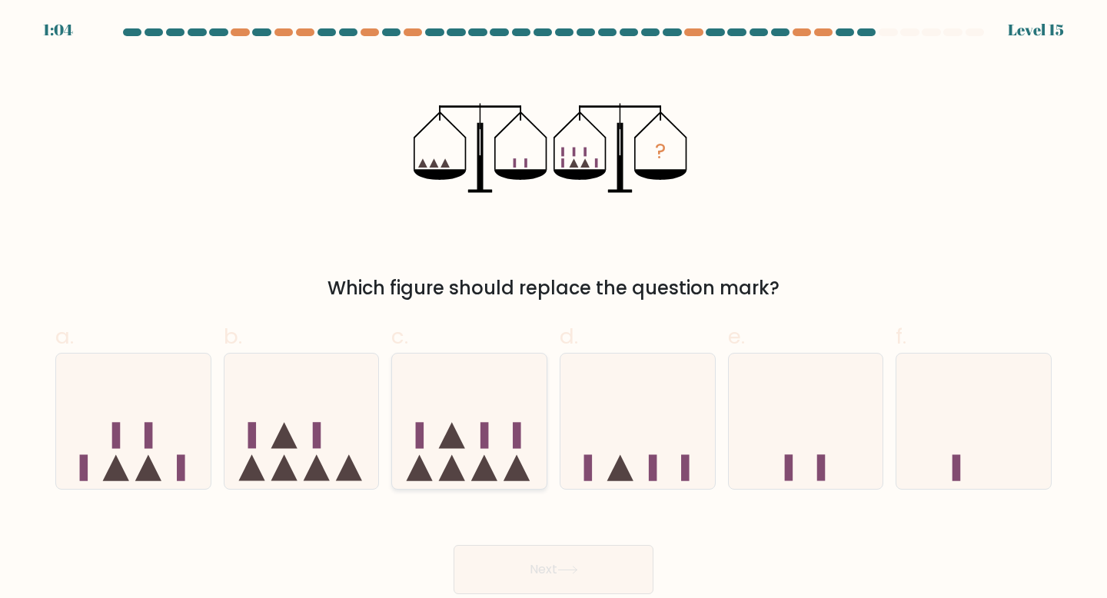
click at [492, 430] on icon at bounding box center [469, 421] width 154 height 128
click at [553, 309] on input "c." at bounding box center [553, 304] width 1 height 10
radio input "true"
click at [286, 423] on icon at bounding box center [301, 421] width 154 height 128
click at [553, 309] on input "b." at bounding box center [553, 304] width 1 height 10
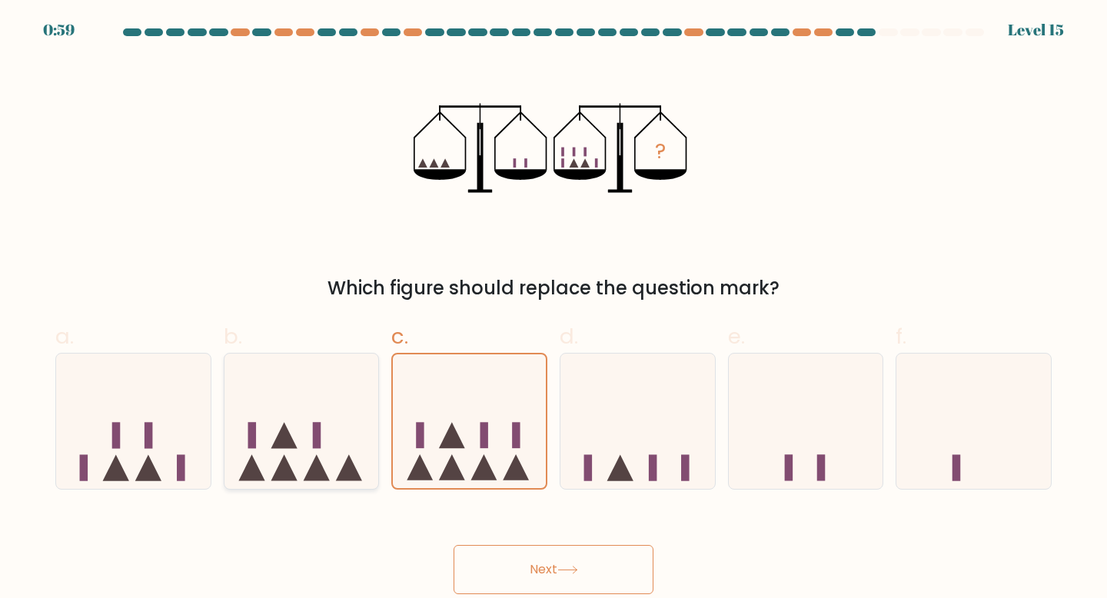
radio input "true"
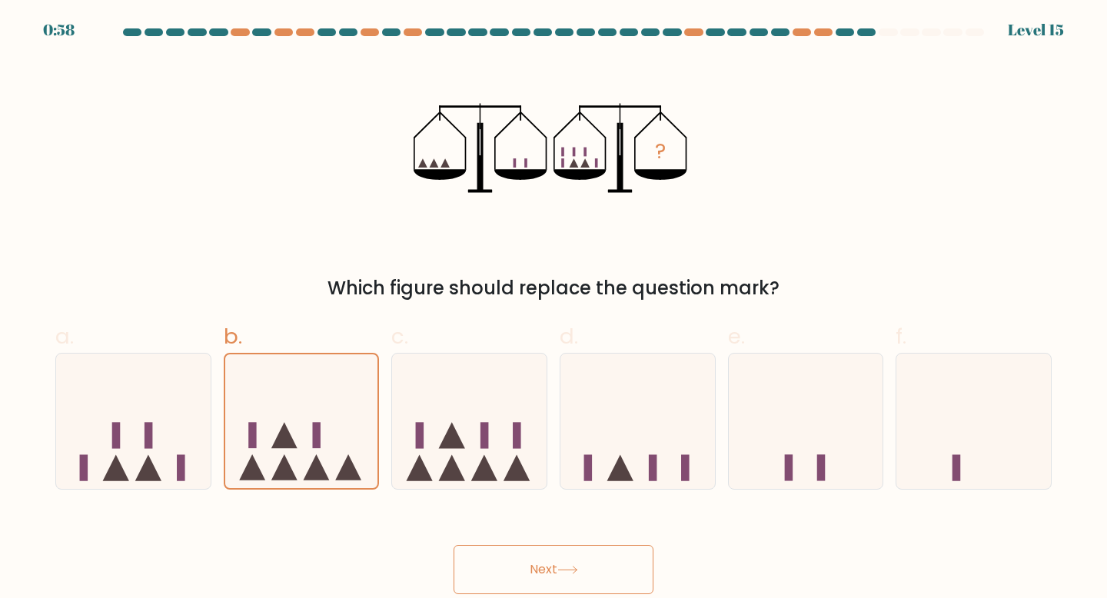
click at [503, 551] on button "Next" at bounding box center [553, 569] width 200 height 49
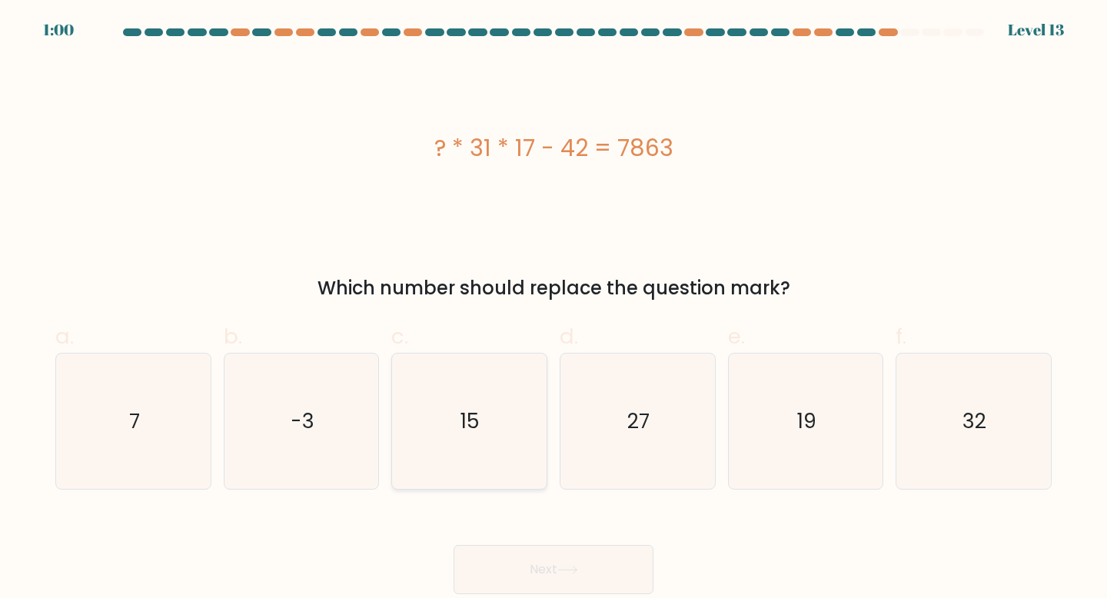
click at [444, 433] on icon "15" at bounding box center [469, 421] width 136 height 136
click at [553, 309] on input "c. 15" at bounding box center [553, 304] width 1 height 10
radio input "true"
click at [563, 583] on button "Next" at bounding box center [553, 569] width 200 height 49
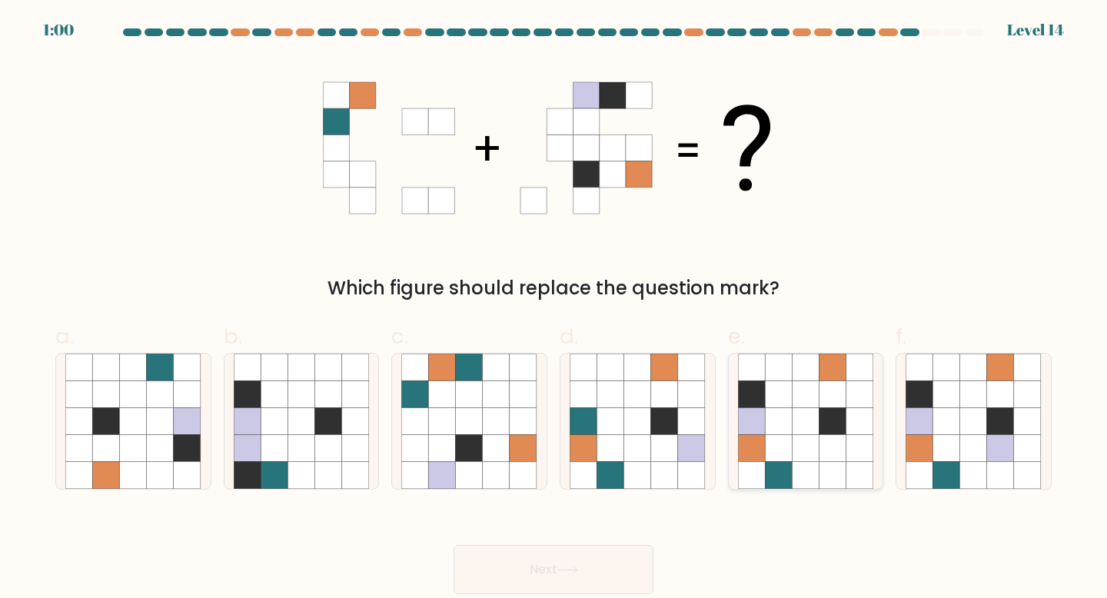
click at [830, 441] on icon at bounding box center [832, 448] width 27 height 27
click at [554, 309] on input "e." at bounding box center [553, 304] width 1 height 10
radio input "true"
click at [578, 566] on icon at bounding box center [567, 570] width 21 height 8
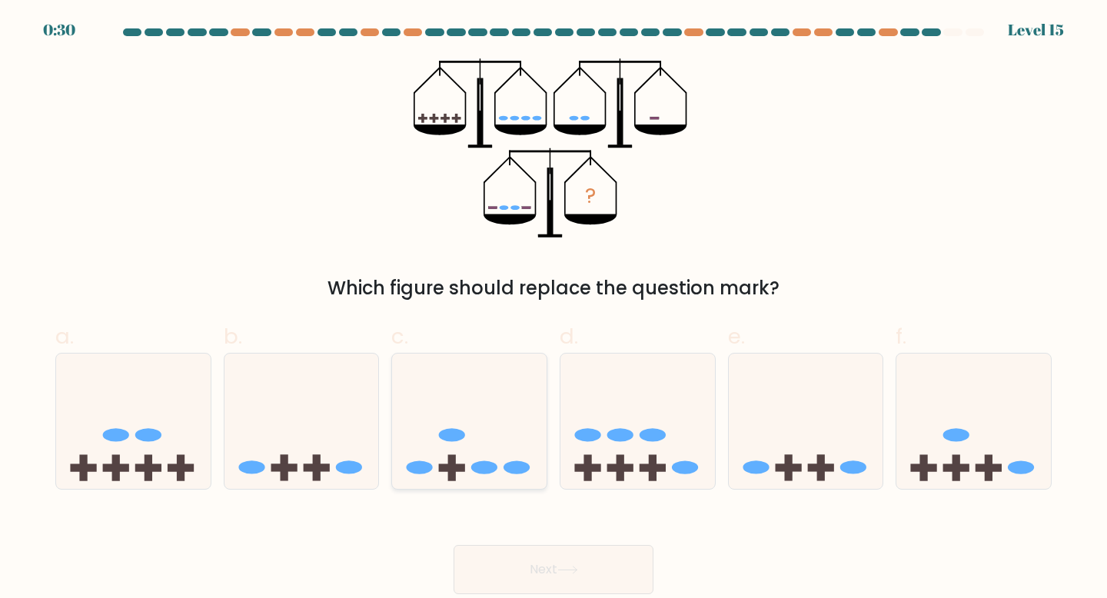
click at [501, 405] on icon at bounding box center [469, 421] width 154 height 128
click at [553, 309] on input "c." at bounding box center [553, 304] width 1 height 10
radio input "true"
click at [532, 575] on button "Next" at bounding box center [553, 569] width 200 height 49
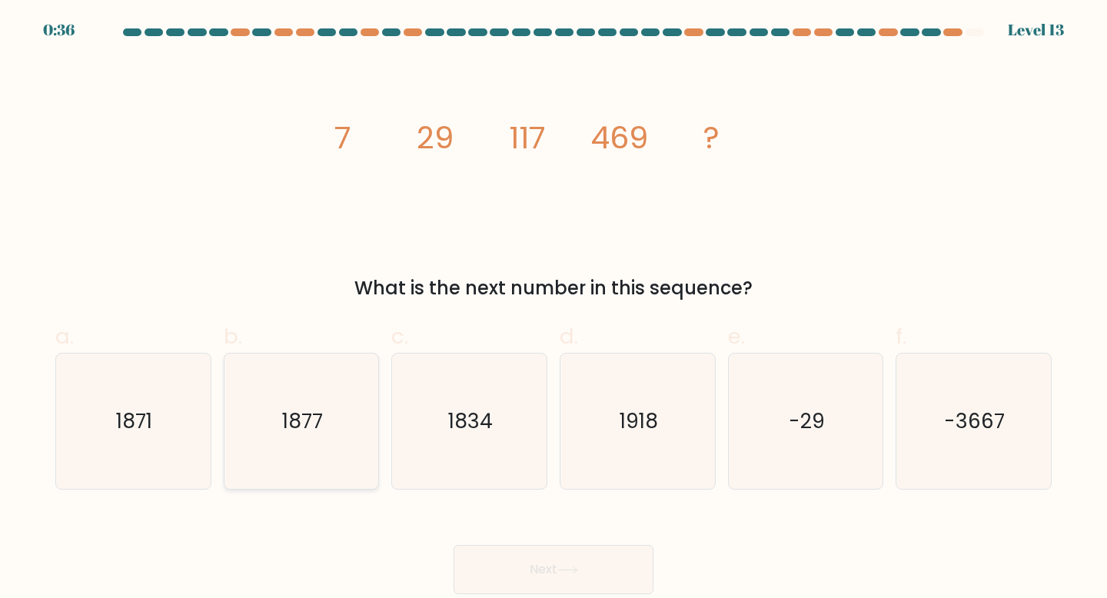
click at [312, 436] on icon "1877" at bounding box center [302, 421] width 136 height 136
click at [553, 309] on input "b. 1877" at bounding box center [553, 304] width 1 height 10
radio input "true"
click at [528, 556] on button "Next" at bounding box center [553, 569] width 200 height 49
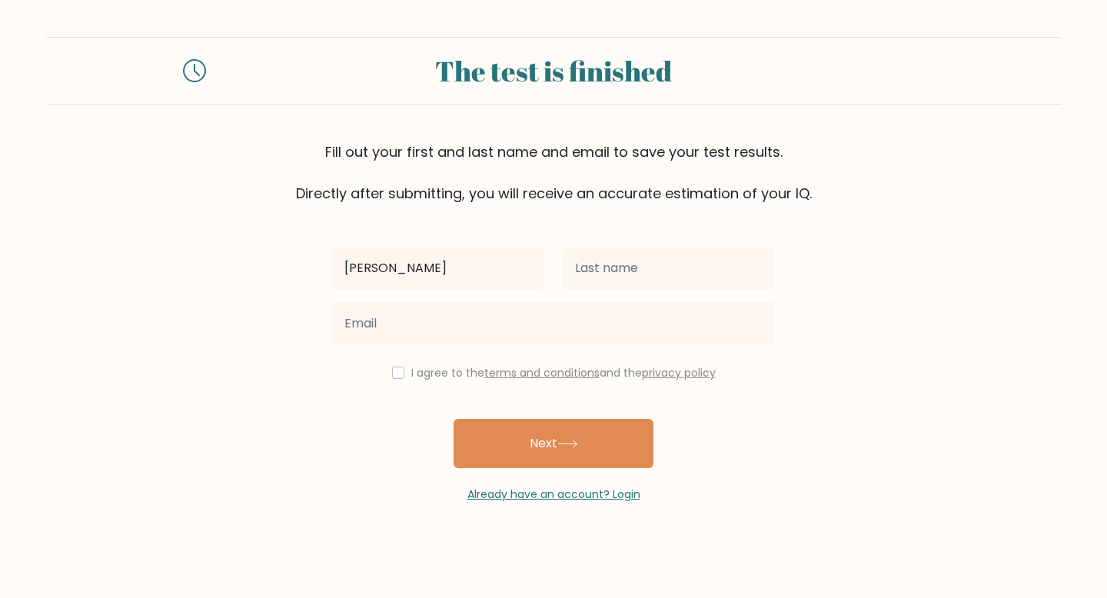
type input "Jose Delviemar"
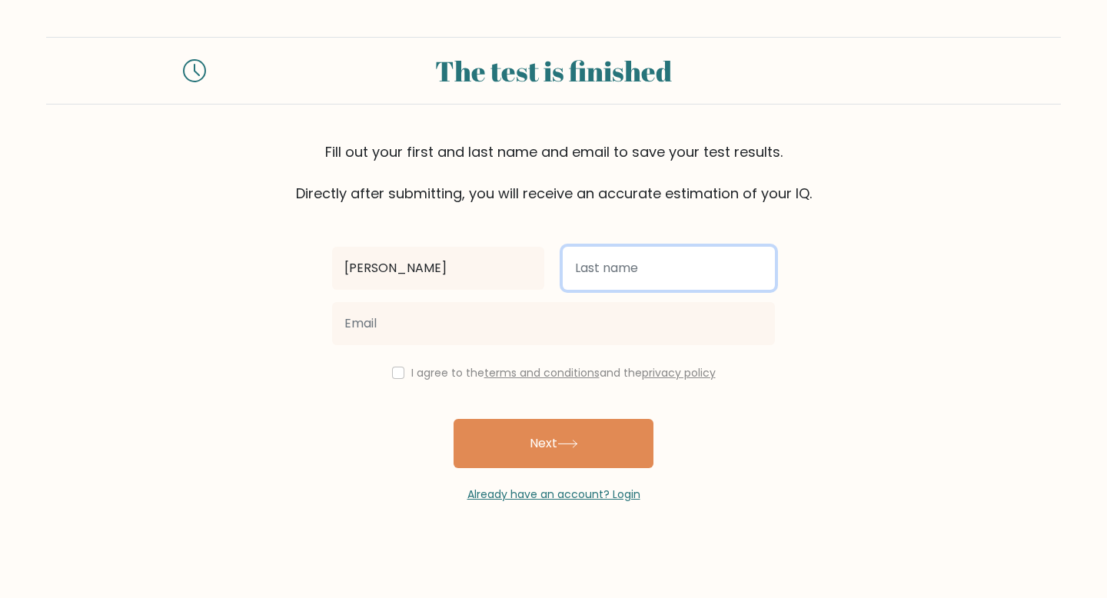
click at [608, 272] on input "text" at bounding box center [668, 268] width 212 height 43
type input "Albano"
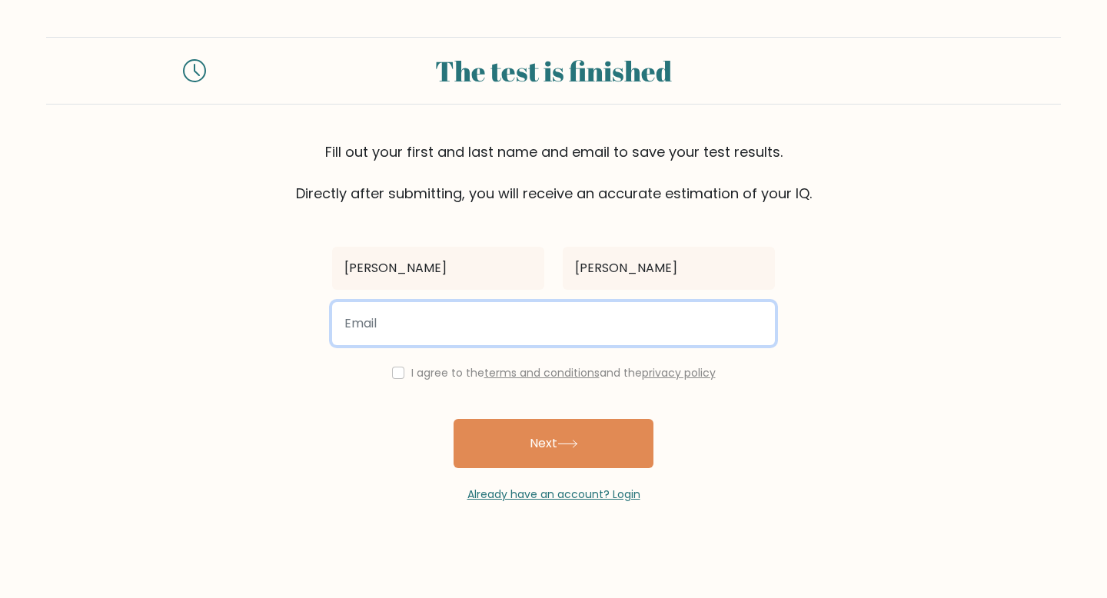
click at [435, 323] on input "email" at bounding box center [553, 323] width 443 height 43
type input "jdealbano@gmail.com"
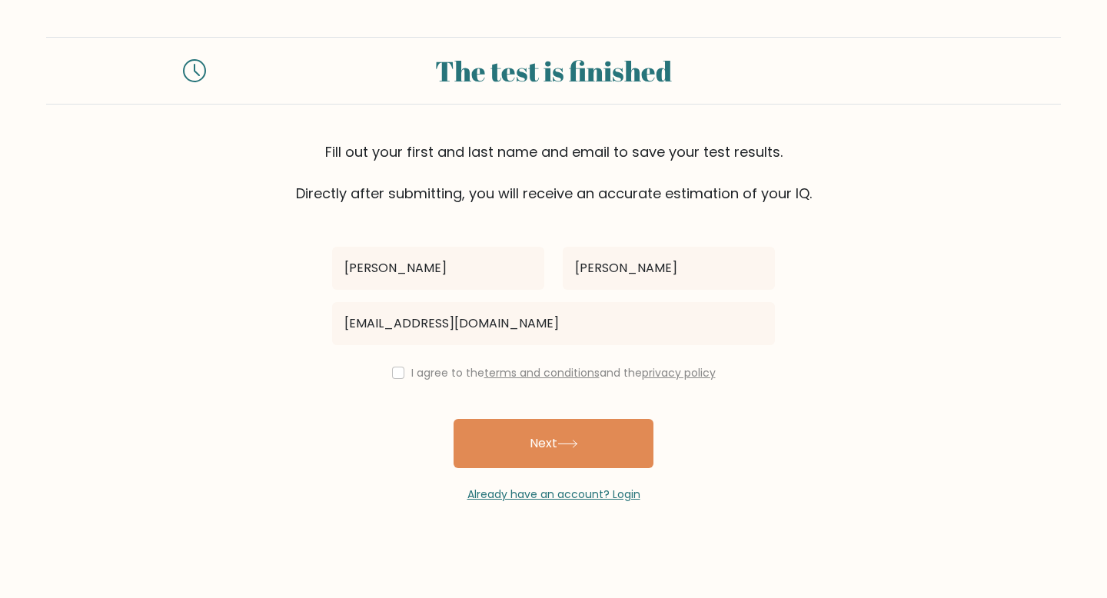
click at [403, 369] on div "I agree to the terms and conditions and the privacy policy" at bounding box center [553, 372] width 461 height 18
click at [399, 369] on input "checkbox" at bounding box center [398, 373] width 12 height 12
checkbox input "true"
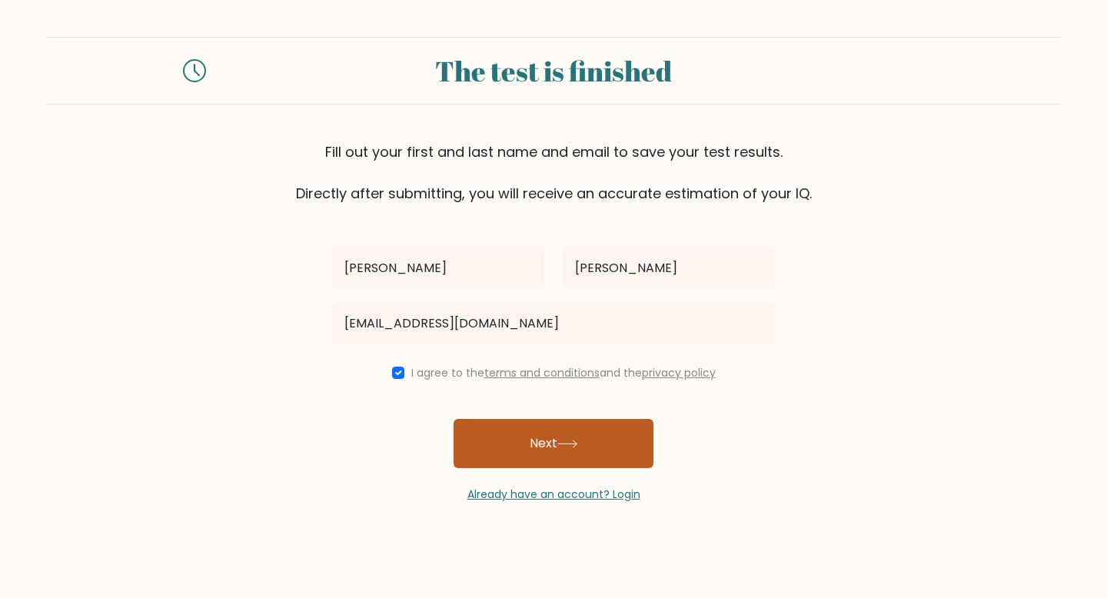
click at [523, 455] on button "Next" at bounding box center [553, 443] width 200 height 49
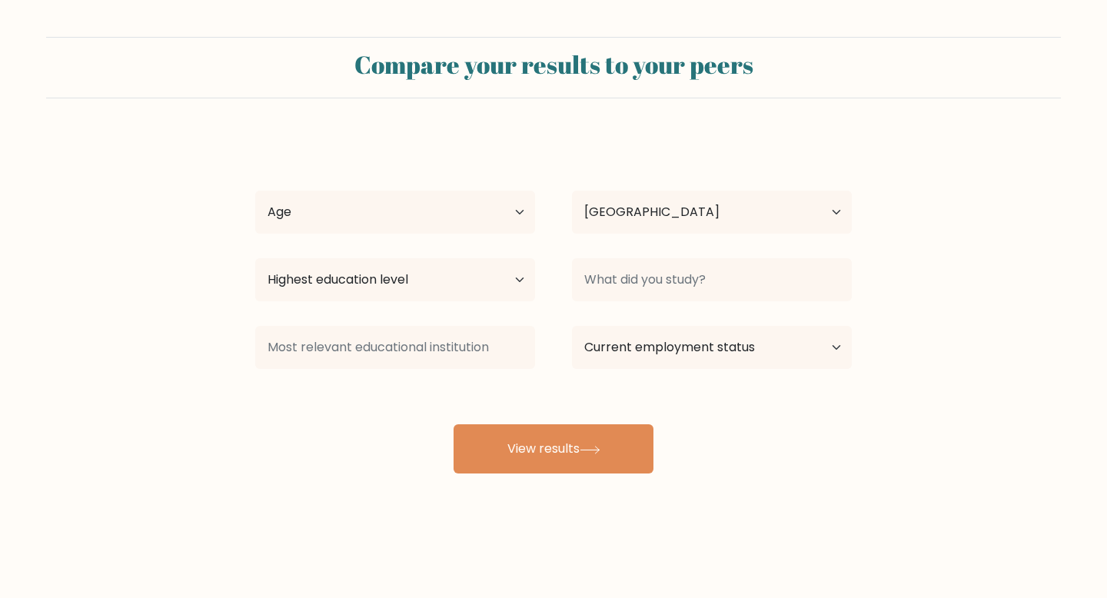
select select "PH"
click at [476, 211] on select "Age Under 18 years old 18-24 years old 25-34 years old 35-44 years old 45-54 ye…" at bounding box center [395, 212] width 280 height 43
select select "18_24"
click at [255, 191] on select "Age Under 18 years old 18-24 years old 25-34 years old 35-44 years old 45-54 ye…" at bounding box center [395, 212] width 280 height 43
click at [482, 264] on select "Highest education level No schooling Primary Lower Secondary Upper Secondary Oc…" at bounding box center [395, 279] width 280 height 43
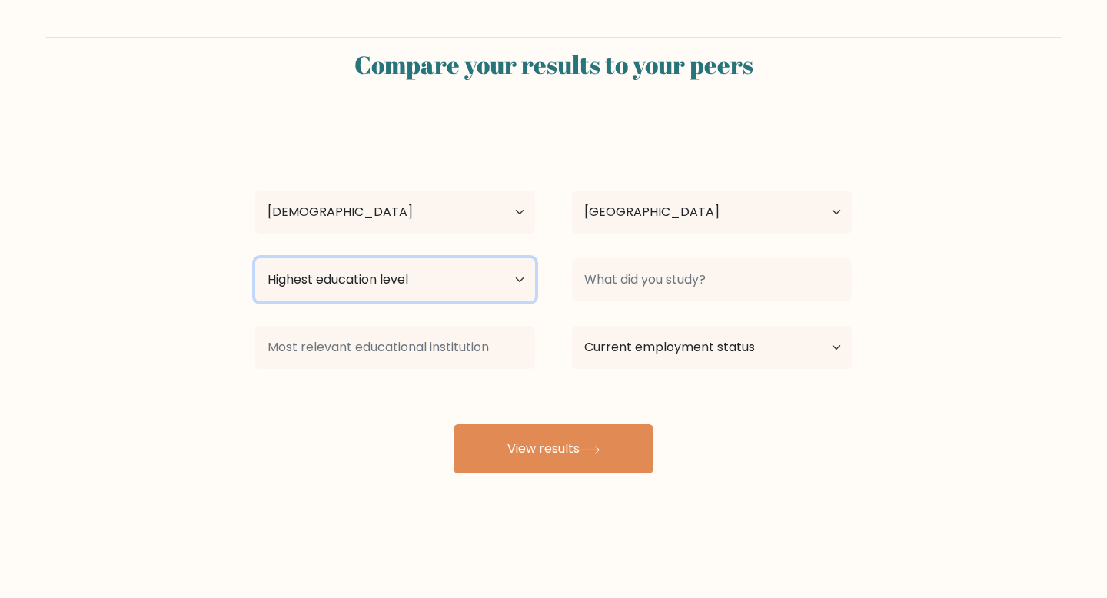
select select "bachelors_degree"
click at [255, 258] on select "Highest education level No schooling Primary Lower Secondary Upper Secondary Oc…" at bounding box center [395, 279] width 280 height 43
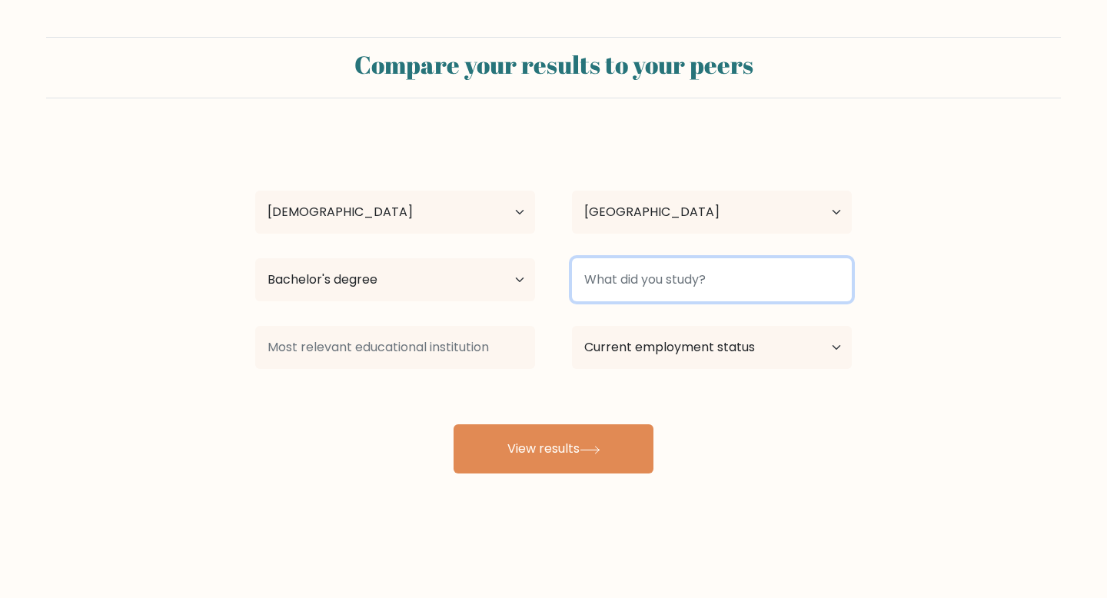
click at [623, 276] on input at bounding box center [712, 279] width 280 height 43
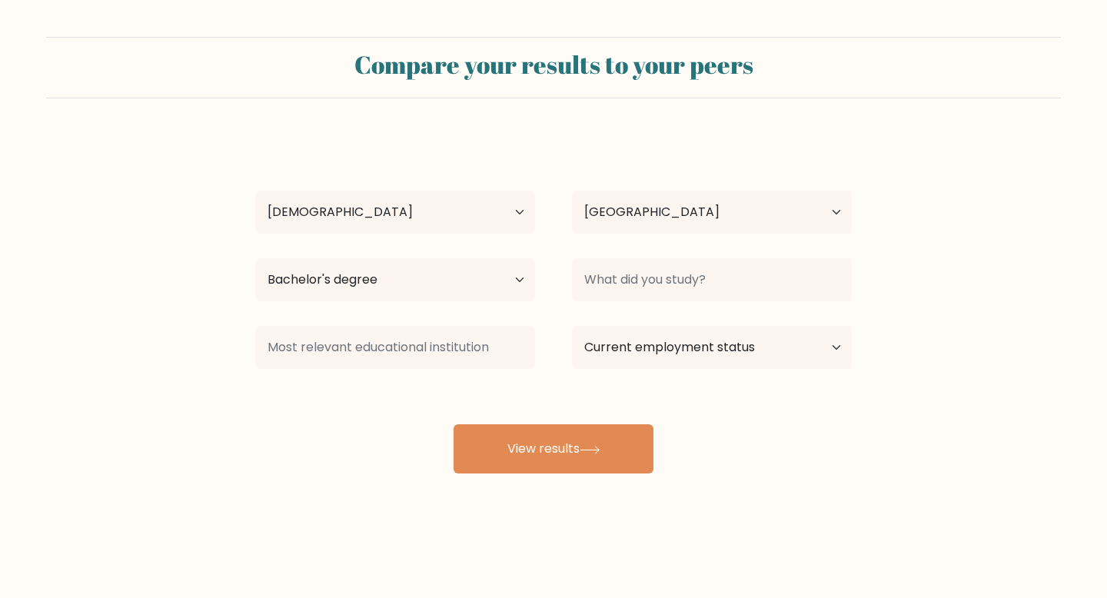
click at [536, 357] on div at bounding box center [395, 347] width 317 height 55
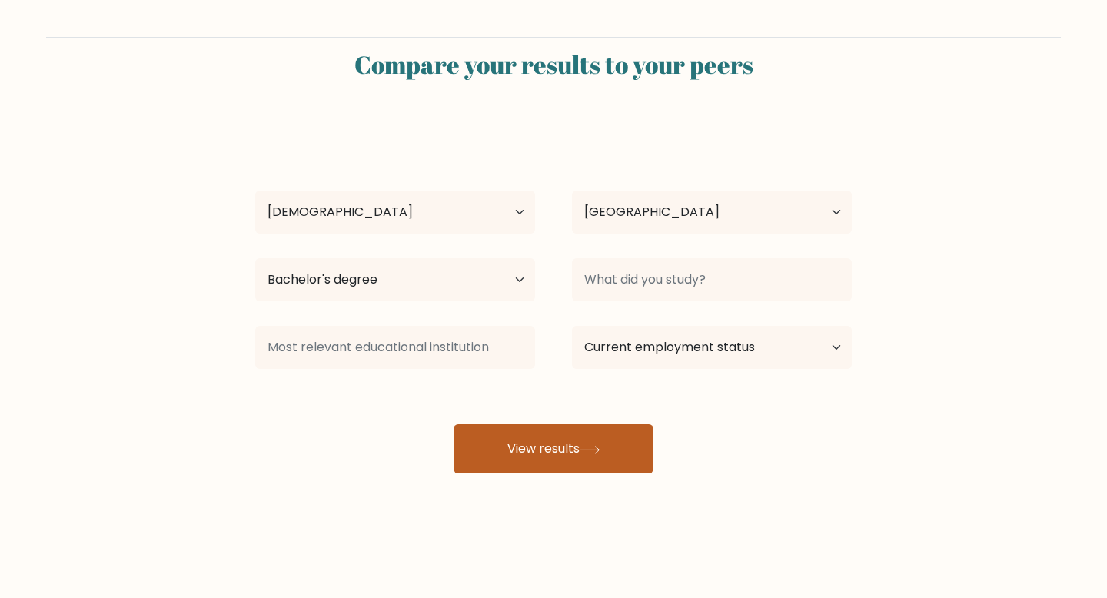
click at [574, 448] on button "View results" at bounding box center [553, 448] width 200 height 49
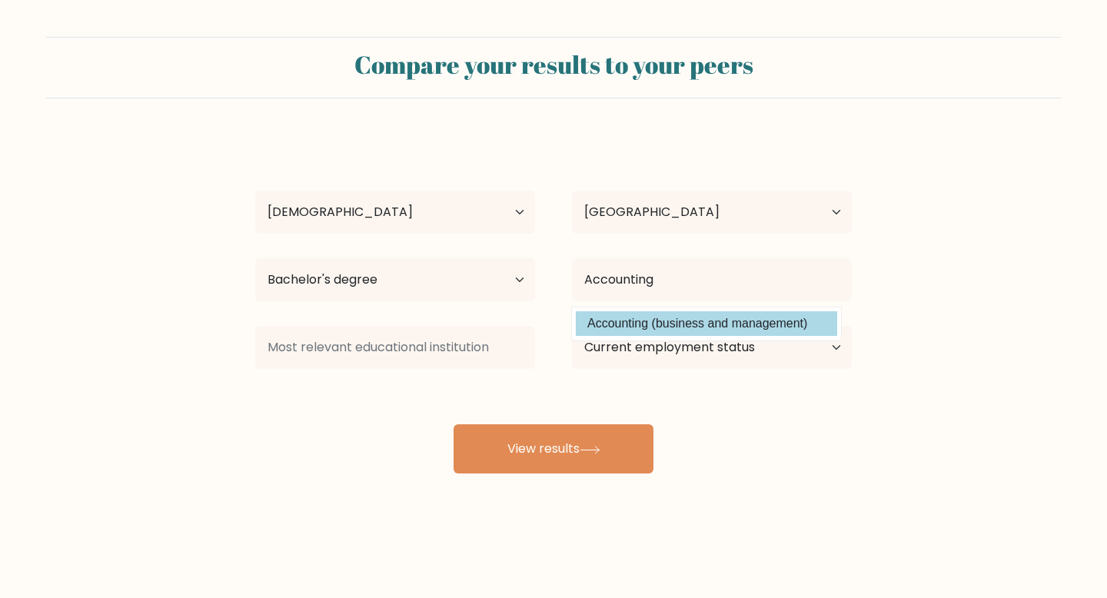
click at [647, 320] on option "Accounting (business and management)" at bounding box center [706, 323] width 261 height 25
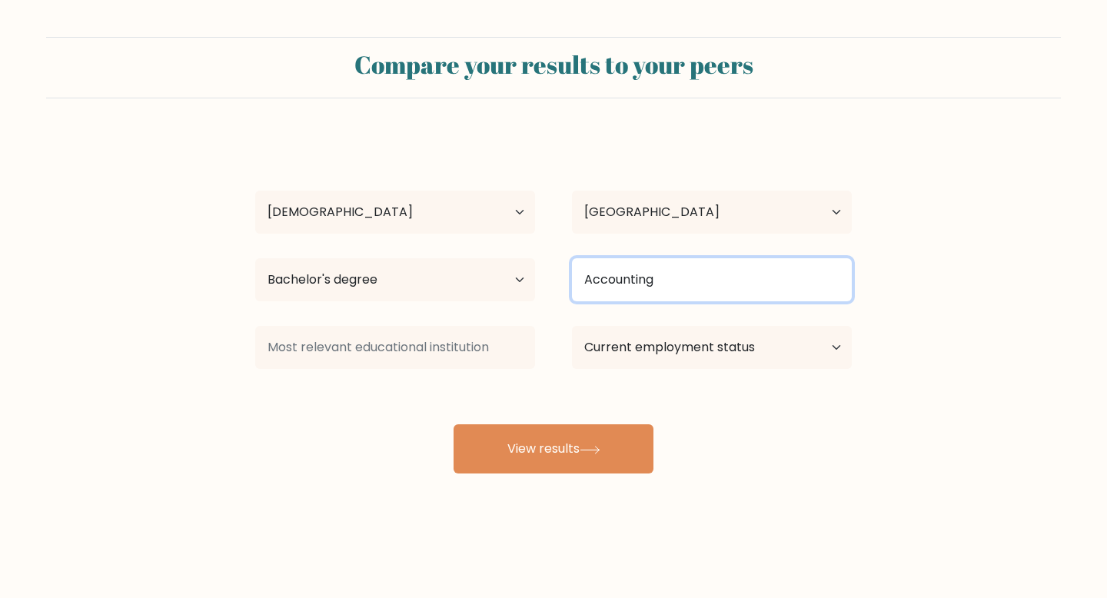
click at [635, 287] on input "Accounting" at bounding box center [712, 279] width 280 height 43
click at [678, 290] on input "Accounting" at bounding box center [712, 279] width 280 height 43
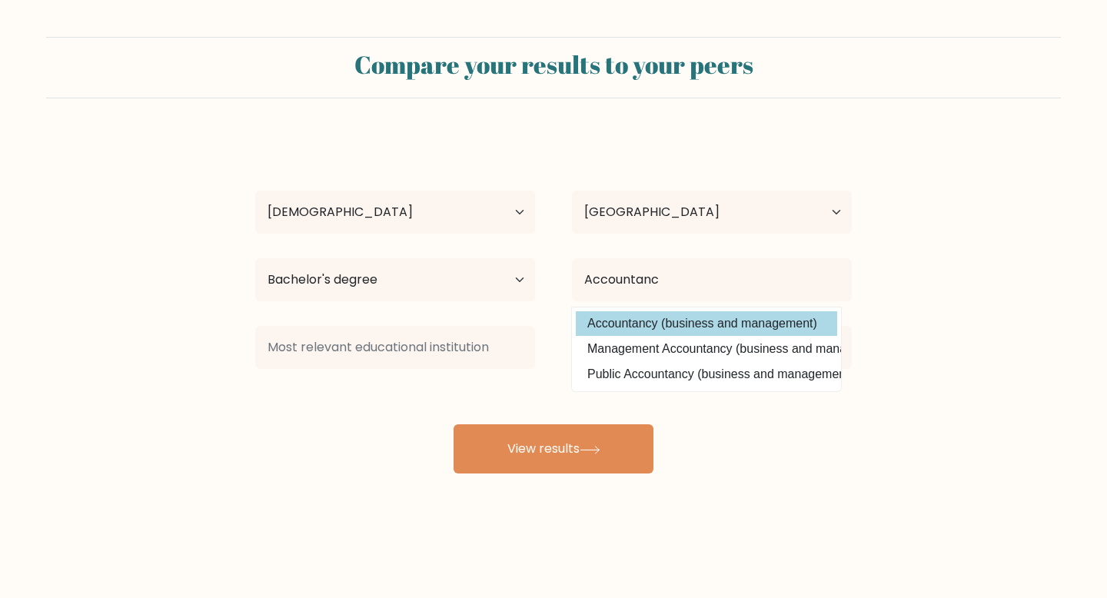
type input "Accountancy"
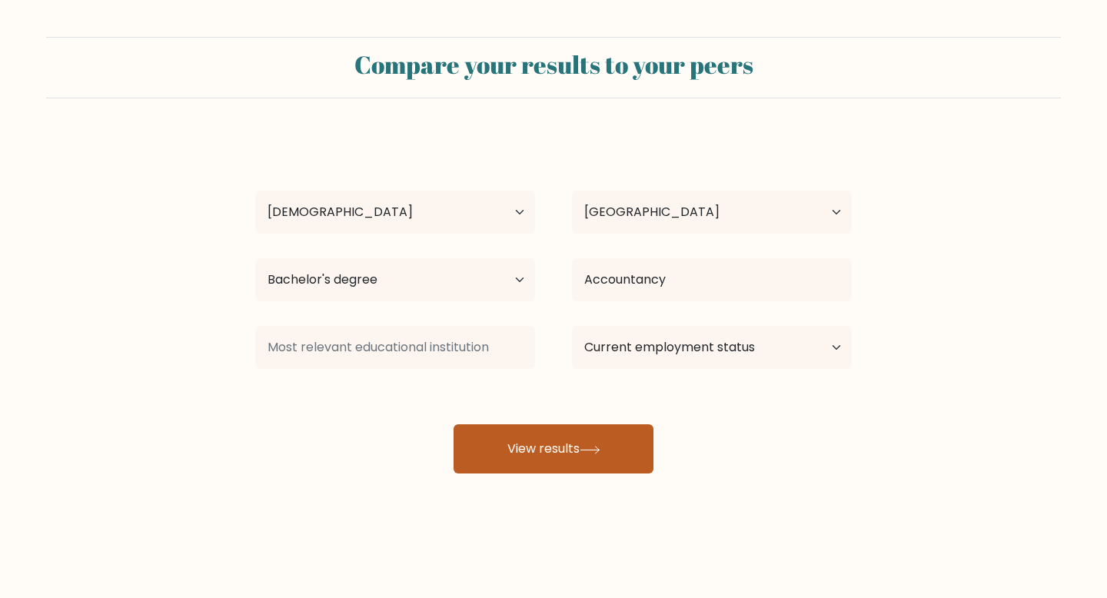
click at [556, 468] on button "View results" at bounding box center [553, 448] width 200 height 49
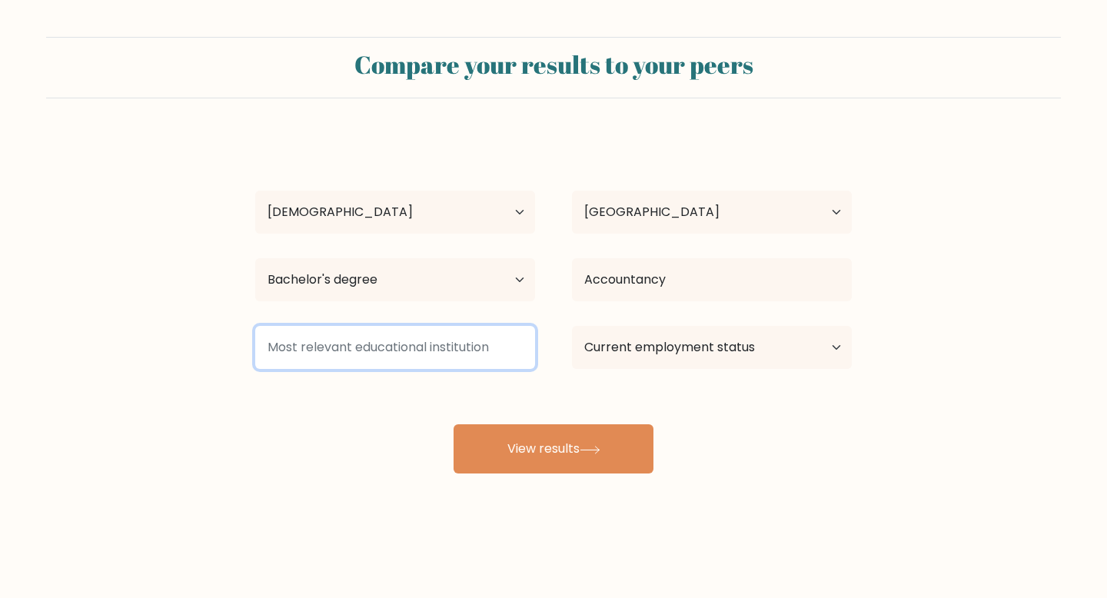
click at [440, 353] on input at bounding box center [395, 347] width 280 height 43
type input "B"
type input "university of san carlos"
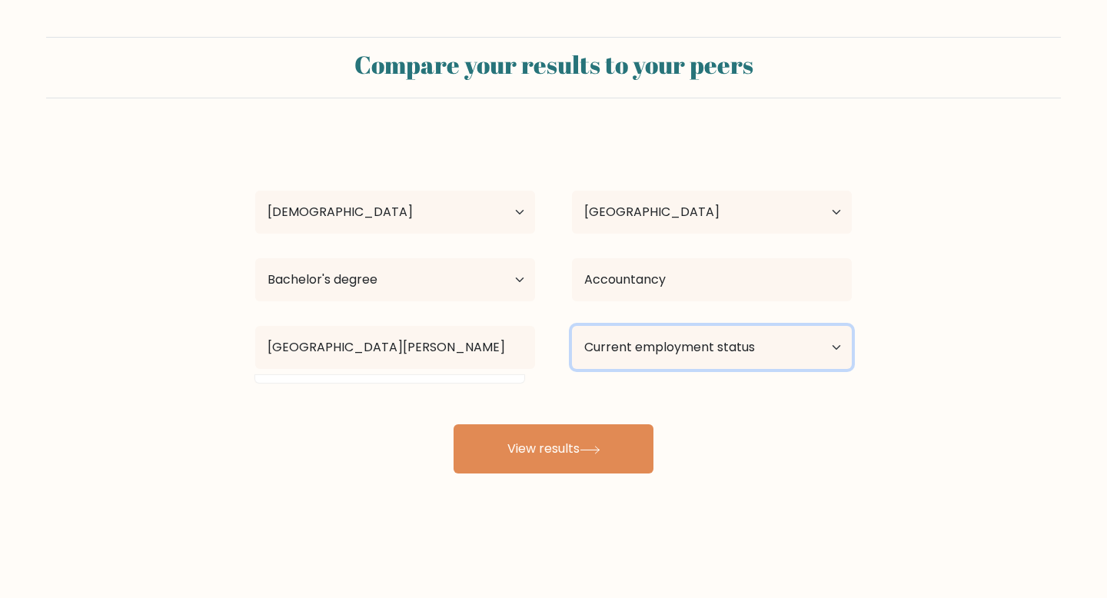
click at [597, 357] on select "Current employment status Employed Student Retired Other / prefer not to answer" at bounding box center [712, 347] width 280 height 43
select select "student"
click at [572, 326] on select "Current employment status Employed Student Retired Other / prefer not to answer" at bounding box center [712, 347] width 280 height 43
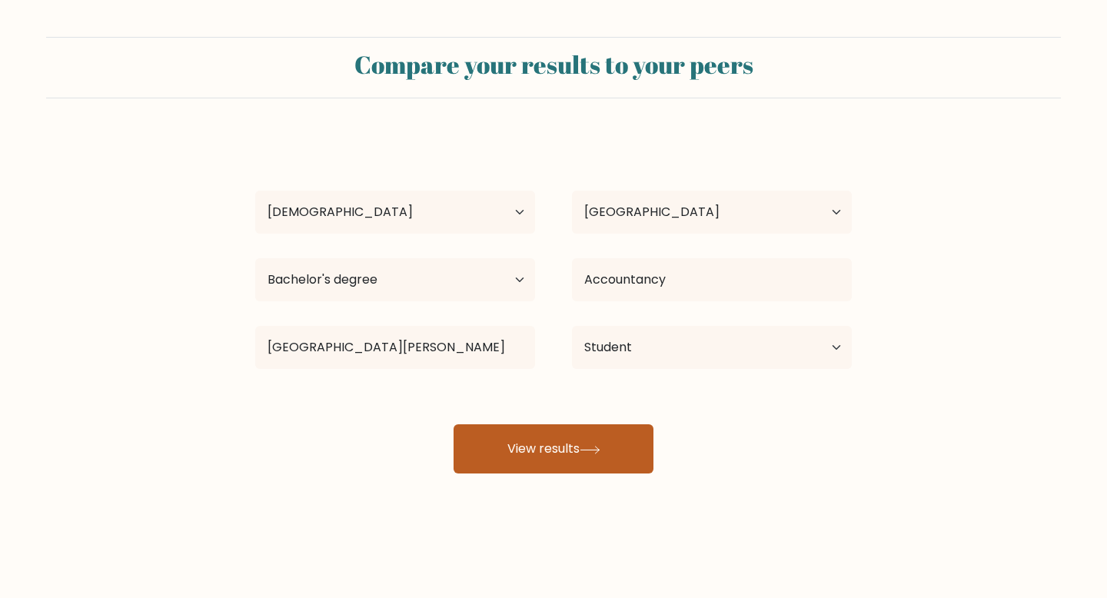
click at [519, 436] on button "View results" at bounding box center [553, 448] width 200 height 49
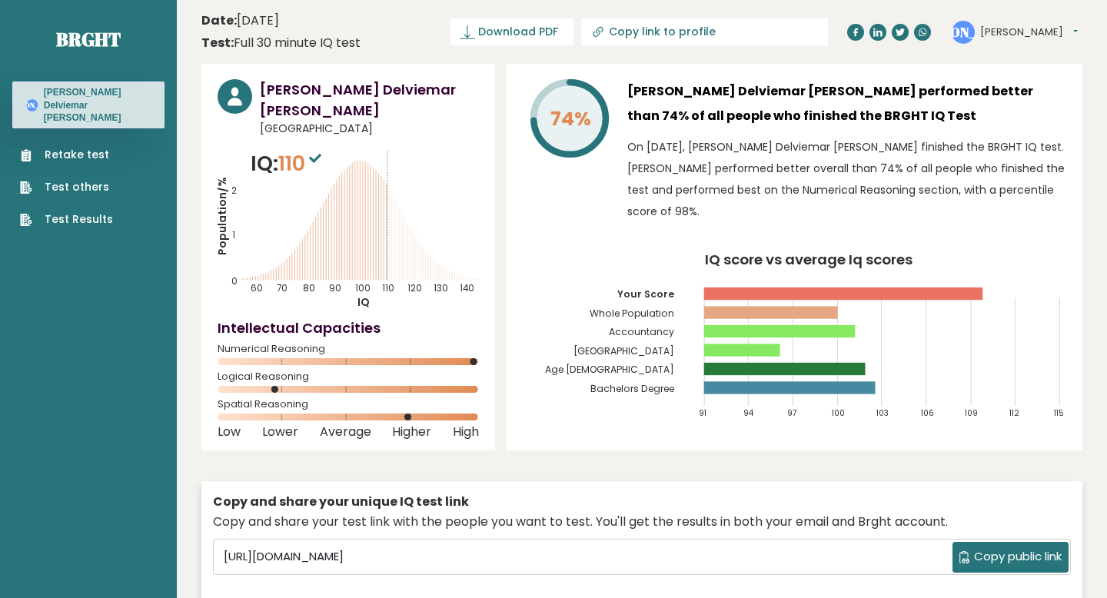
drag, startPoint x: 692, startPoint y: 217, endPoint x: 589, endPoint y: 144, distance: 126.4
click at [589, 144] on div "74% [PERSON_NAME] Delviemar [PERSON_NAME] performed better than 74% of all peop…" at bounding box center [794, 154] width 543 height 151
click at [728, 200] on p "On [DATE], [PERSON_NAME] Delviemar [PERSON_NAME] finished the BRGHT IQ test. [P…" at bounding box center [846, 179] width 439 height 86
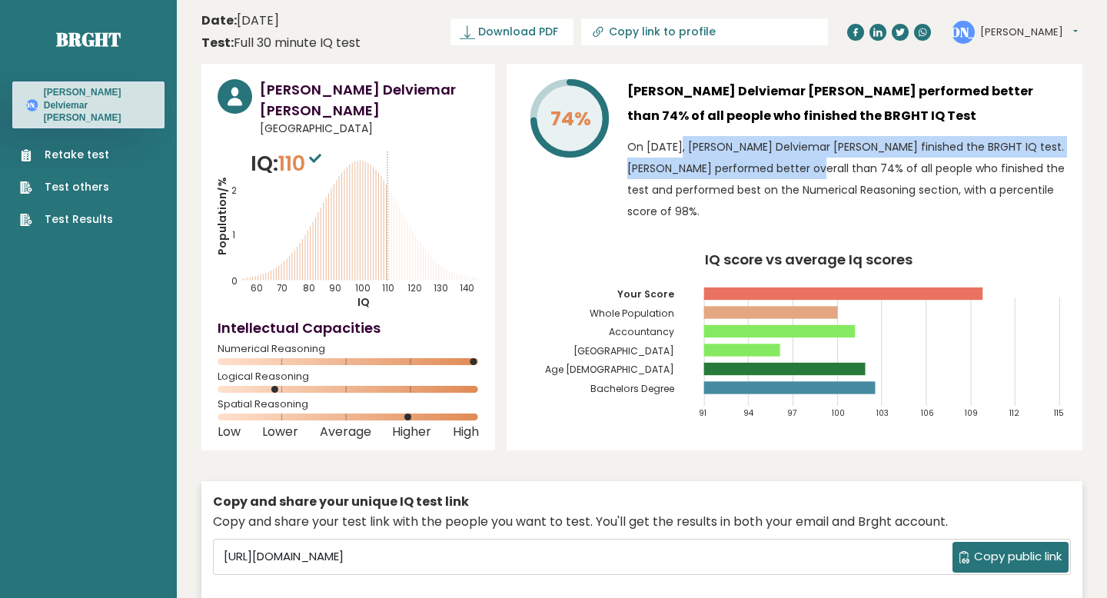
drag, startPoint x: 631, startPoint y: 147, endPoint x: 759, endPoint y: 174, distance: 131.3
click at [760, 174] on p "On [DATE], [PERSON_NAME] Delviemar [PERSON_NAME] finished the BRGHT IQ test. [P…" at bounding box center [846, 179] width 439 height 86
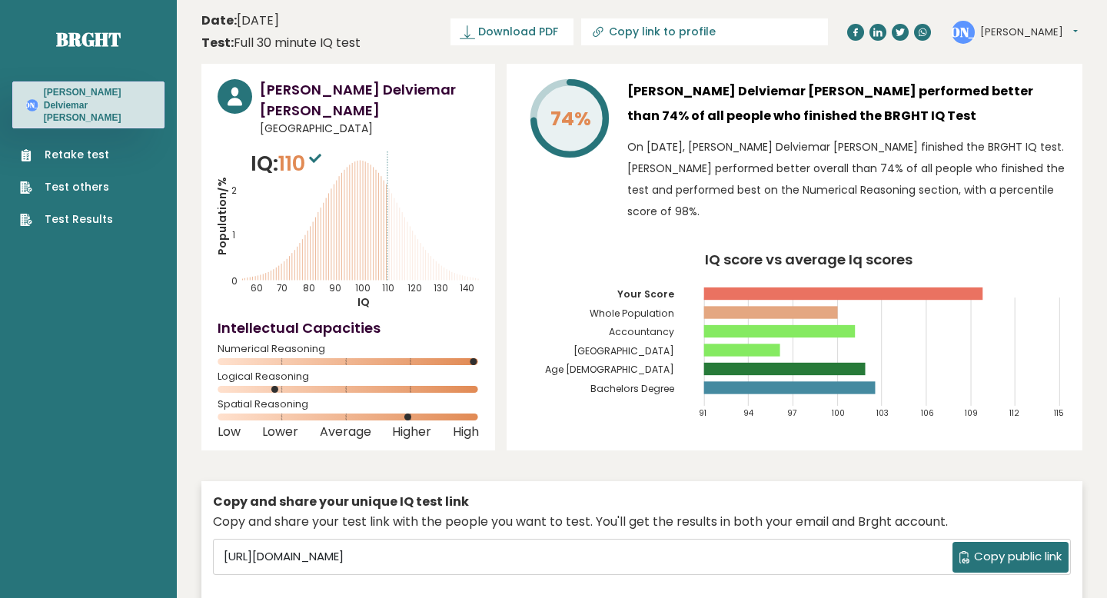
click at [748, 199] on p "On [DATE], [PERSON_NAME] Delviemar [PERSON_NAME] finished the BRGHT IQ test. [P…" at bounding box center [846, 179] width 439 height 86
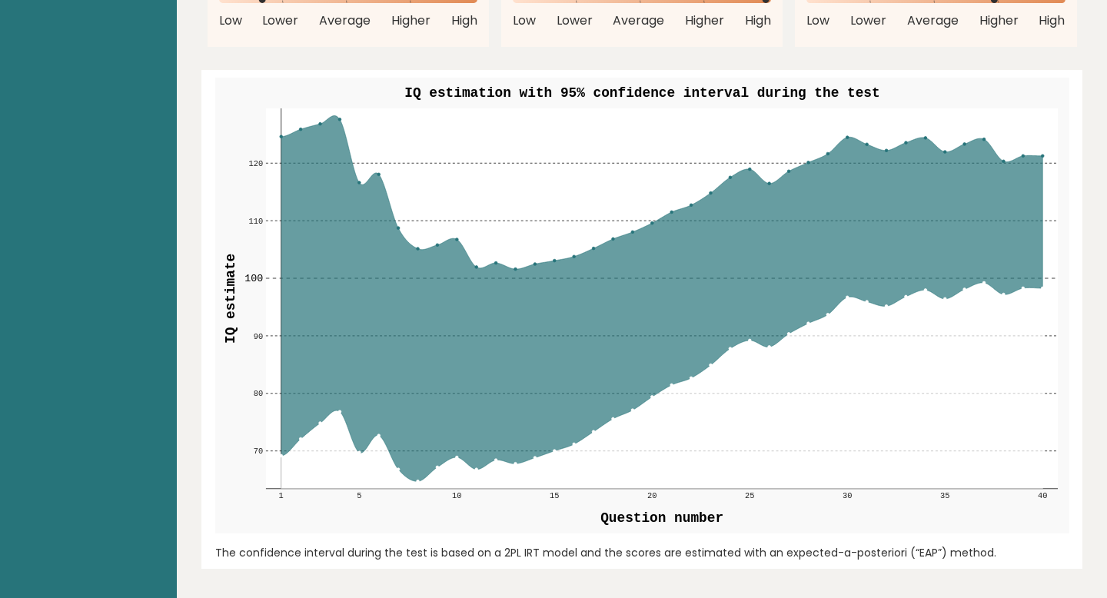
scroll to position [1786, 0]
click at [375, 260] on icon at bounding box center [660, 300] width 761 height 366
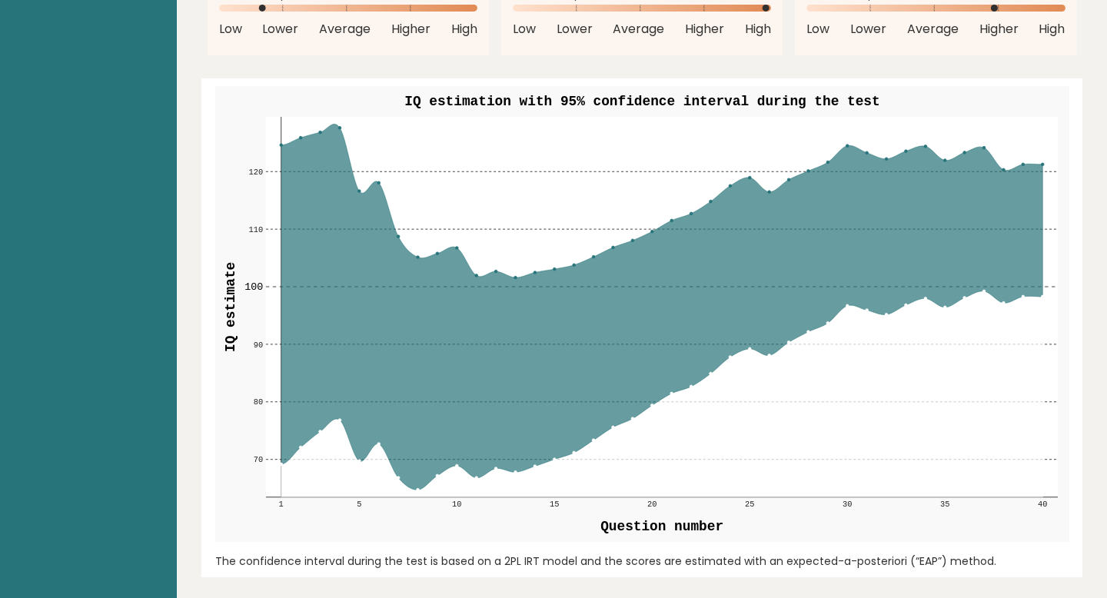
scroll to position [1756, 0]
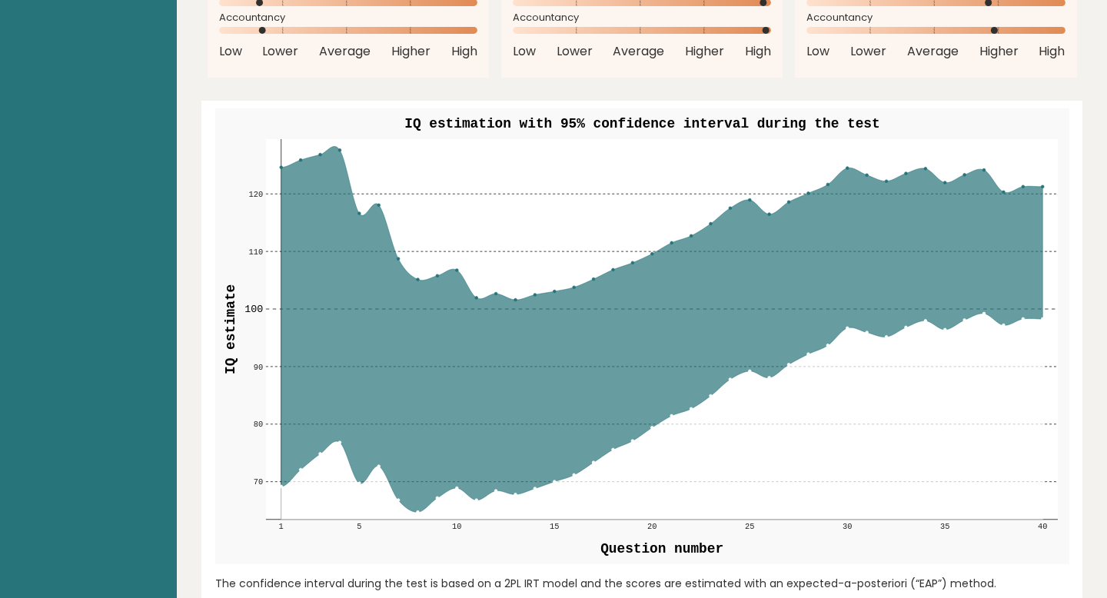
click at [614, 304] on icon at bounding box center [660, 330] width 761 height 366
drag, startPoint x: 387, startPoint y: 122, endPoint x: 727, endPoint y: 118, distance: 340.4
click at [727, 118] on g "70 70 80 80 90 90 100 100 110 110 120 120 1 5 10 15 20 25 30 35 40 IQ estimatio…" at bounding box center [642, 336] width 854 height 456
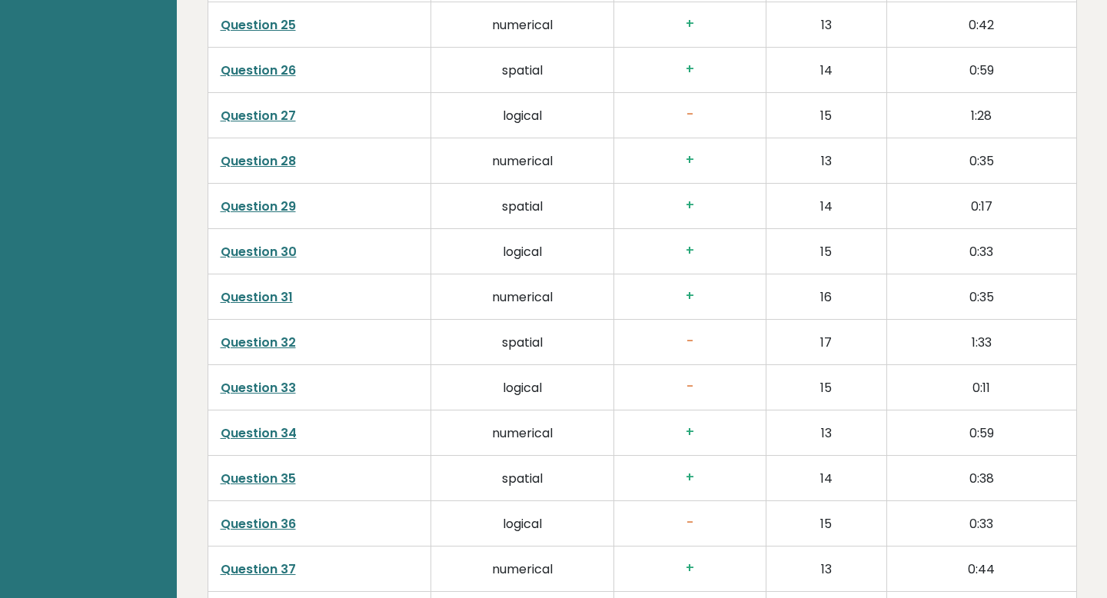
scroll to position [3915, 0]
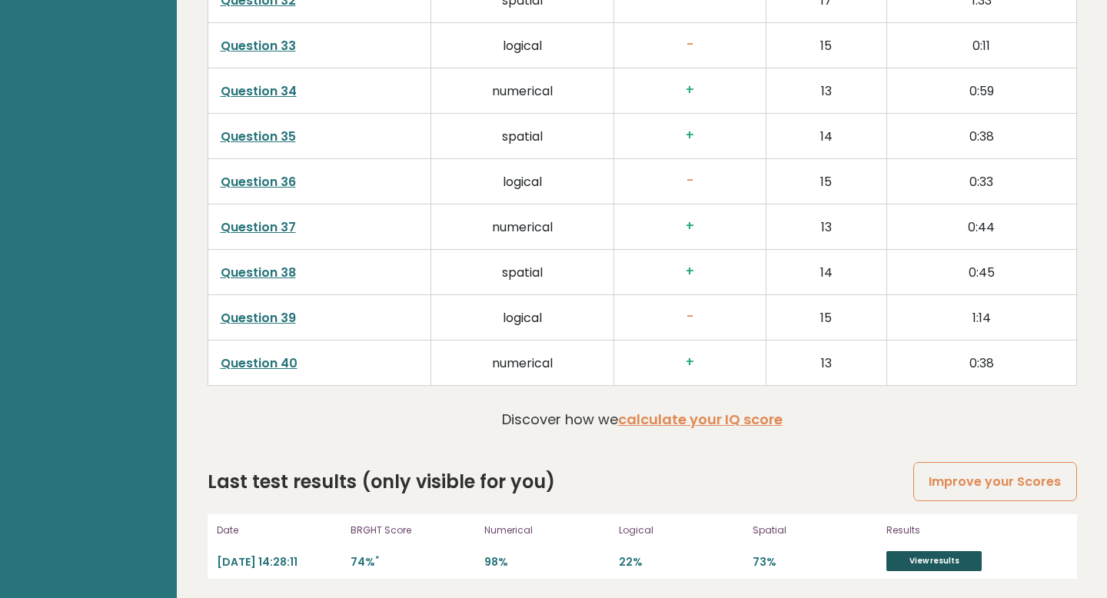
click at [904, 565] on link "View results" at bounding box center [933, 561] width 95 height 20
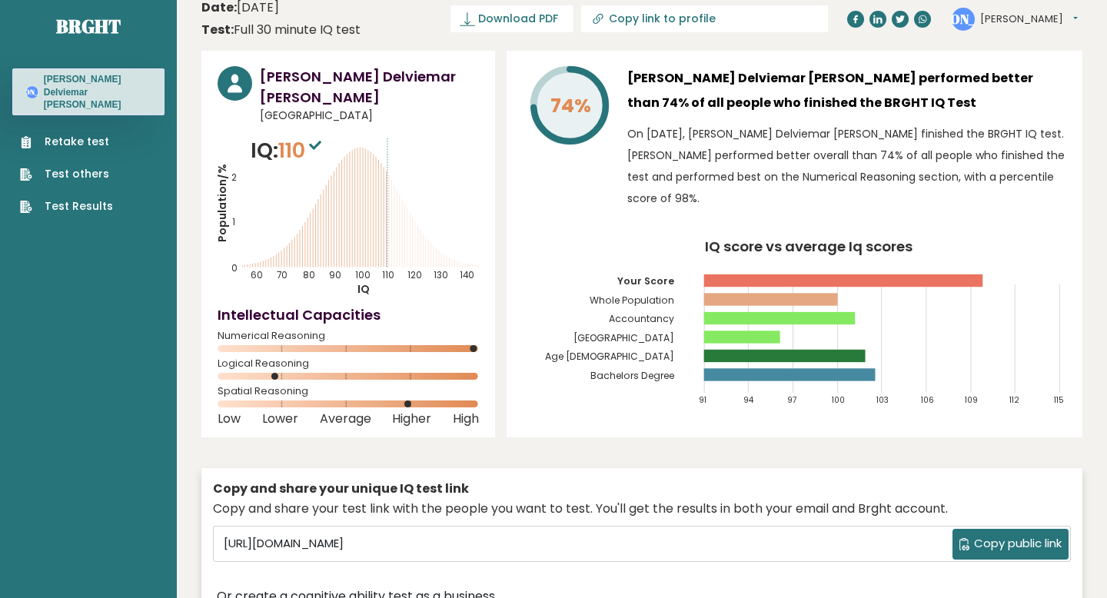
scroll to position [0, 0]
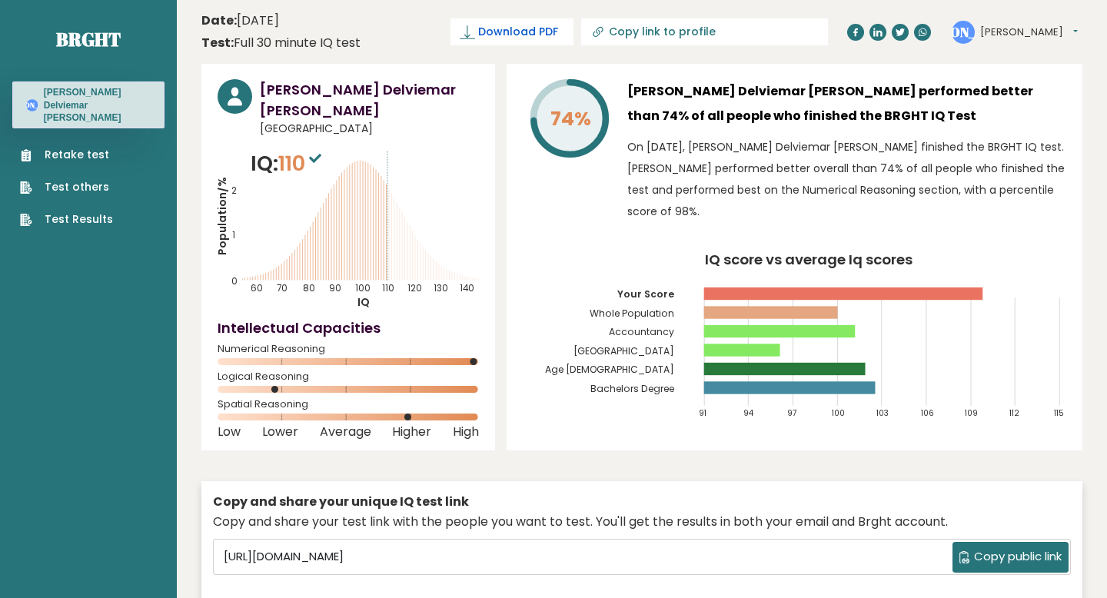
click at [558, 33] on span "Download PDF" at bounding box center [518, 32] width 80 height 16
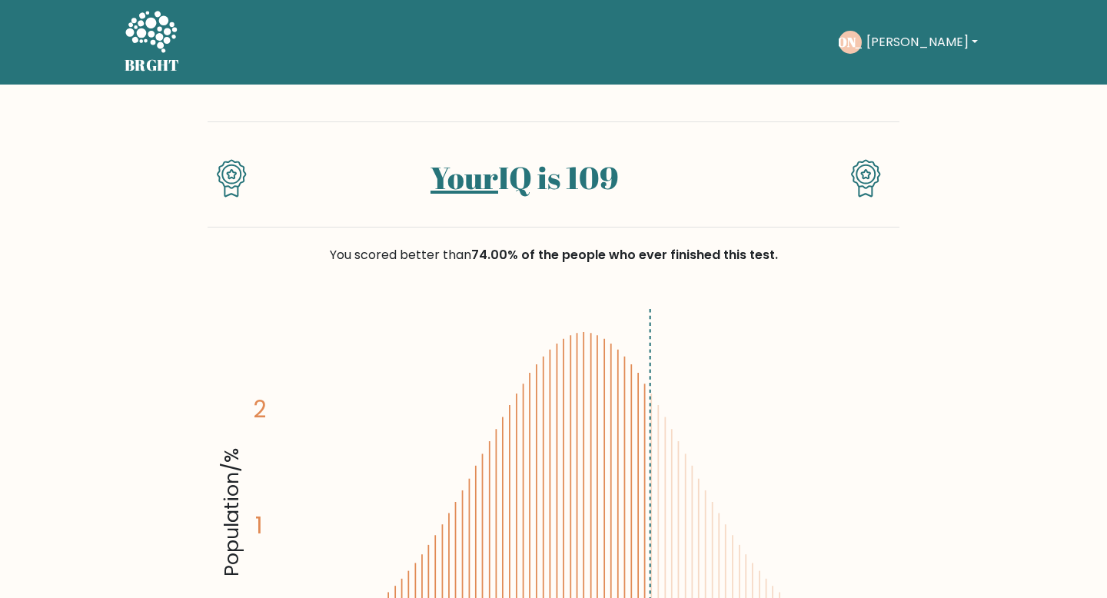
drag, startPoint x: 612, startPoint y: 186, endPoint x: 403, endPoint y: 177, distance: 208.4
click at [403, 177] on h1 "Your IQ is 109" at bounding box center [524, 177] width 500 height 37
click at [426, 280] on div "You scored better than 74.00% of the people who ever finished this test." at bounding box center [553, 264] width 692 height 74
